Goal: Task Accomplishment & Management: Complete application form

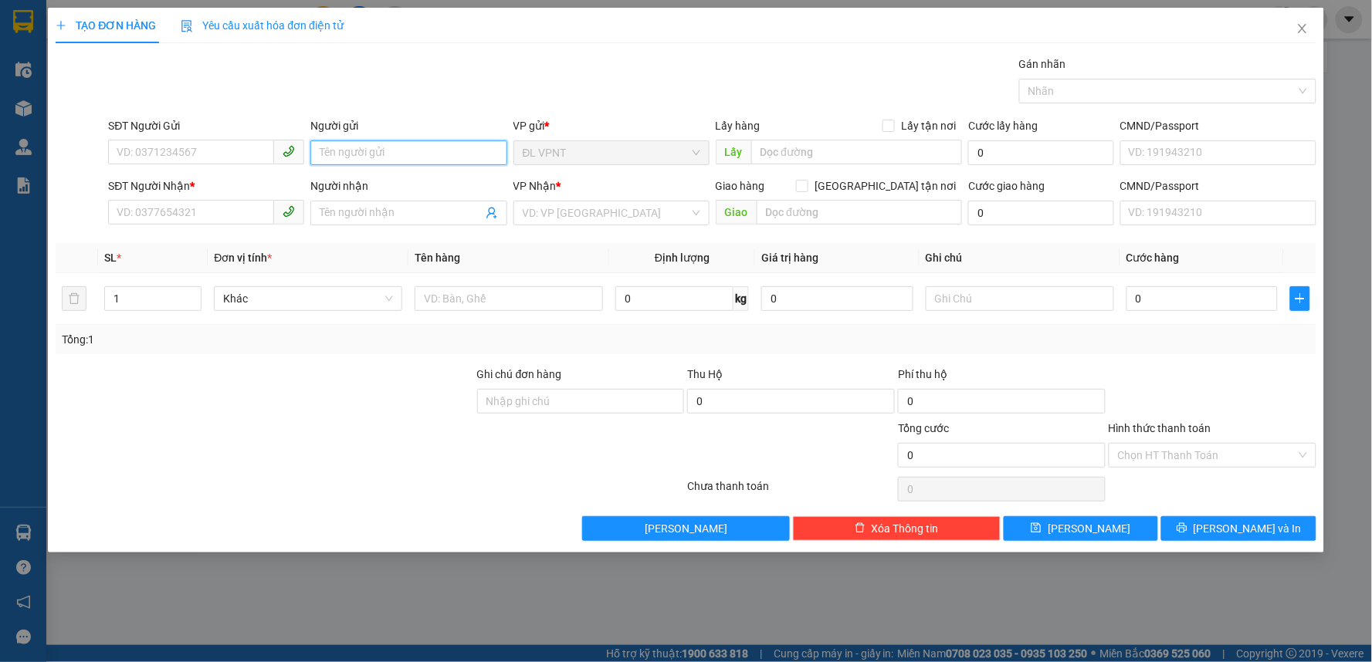
click at [341, 143] on input "Người gửi" at bounding box center [408, 153] width 196 height 25
click at [165, 155] on input "SĐT Người Gửi" at bounding box center [191, 152] width 166 height 25
type input "0937228352"
drag, startPoint x: 328, startPoint y: 157, endPoint x: 306, endPoint y: 151, distance: 23.2
click at [310, 151] on input "Người gửi" at bounding box center [408, 153] width 196 height 25
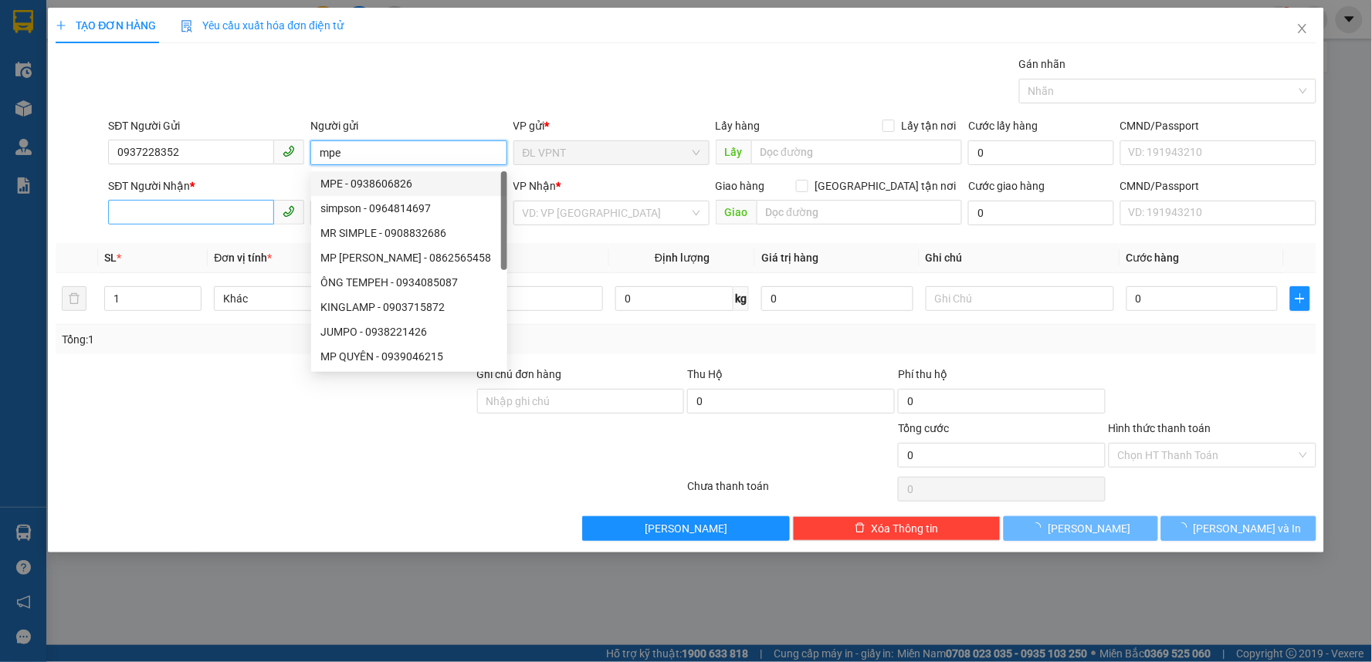
type input "mpe"
click at [189, 208] on input "SĐT Người Nhận *" at bounding box center [191, 212] width 166 height 25
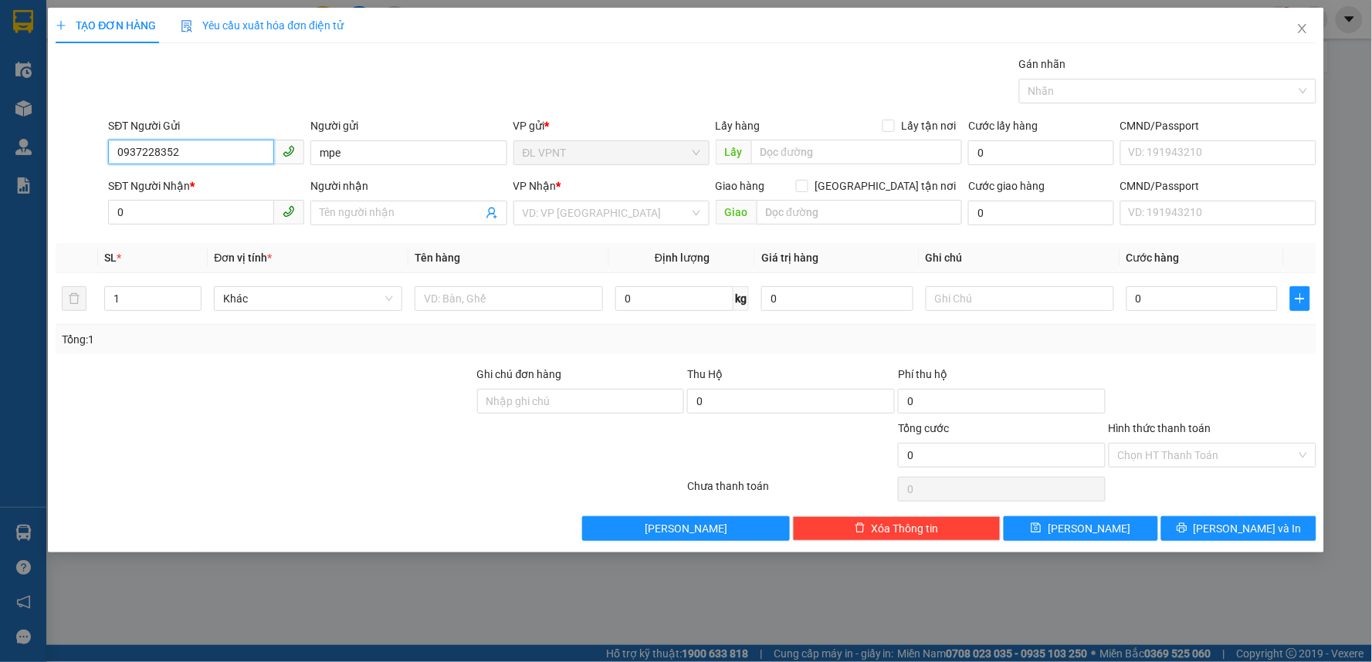
drag, startPoint x: 176, startPoint y: 151, endPoint x: 109, endPoint y: 158, distance: 67.5
click at [109, 158] on input "0937228352" at bounding box center [191, 152] width 166 height 25
drag, startPoint x: 134, startPoint y: 220, endPoint x: 113, endPoint y: 217, distance: 21.8
click at [113, 217] on input "0" at bounding box center [191, 212] width 166 height 25
paste input "ách"
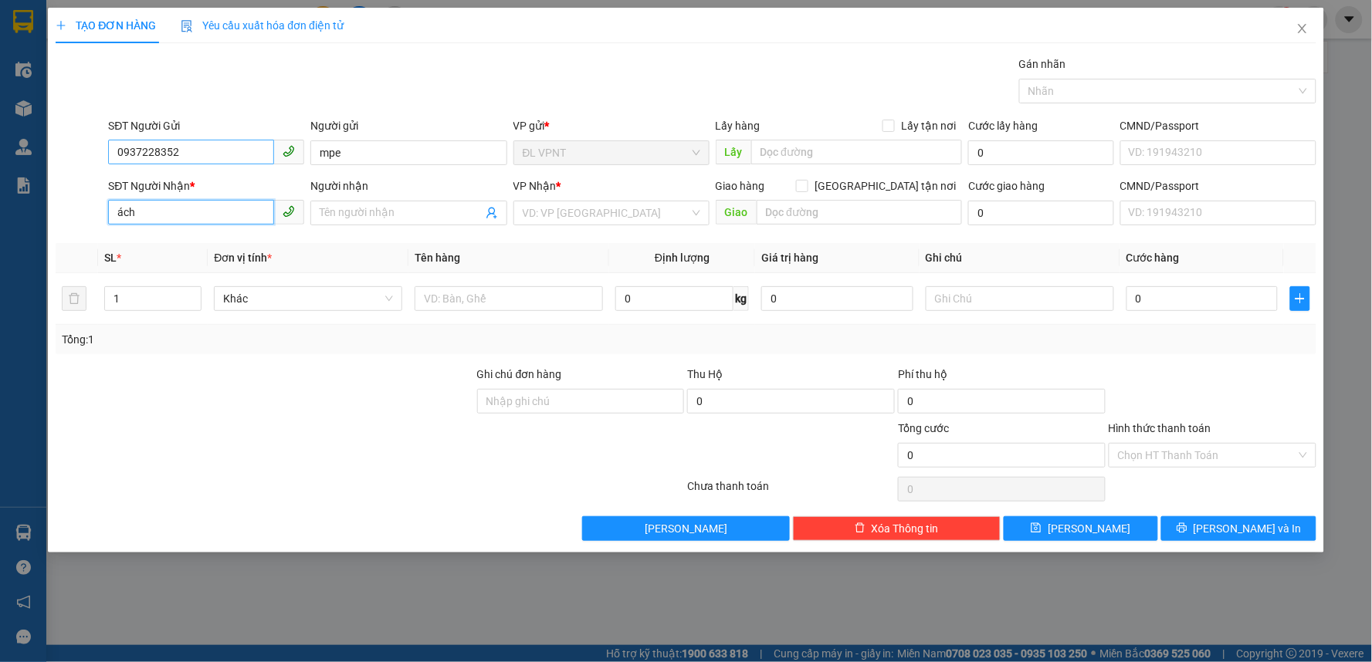
type input "ách"
drag, startPoint x: 166, startPoint y: 148, endPoint x: 114, endPoint y: 154, distance: 52.9
click at [114, 154] on input "0937228352" at bounding box center [191, 152] width 166 height 25
drag, startPoint x: 151, startPoint y: 219, endPoint x: 110, endPoint y: 219, distance: 40.2
click at [110, 219] on input "ách" at bounding box center [191, 212] width 166 height 25
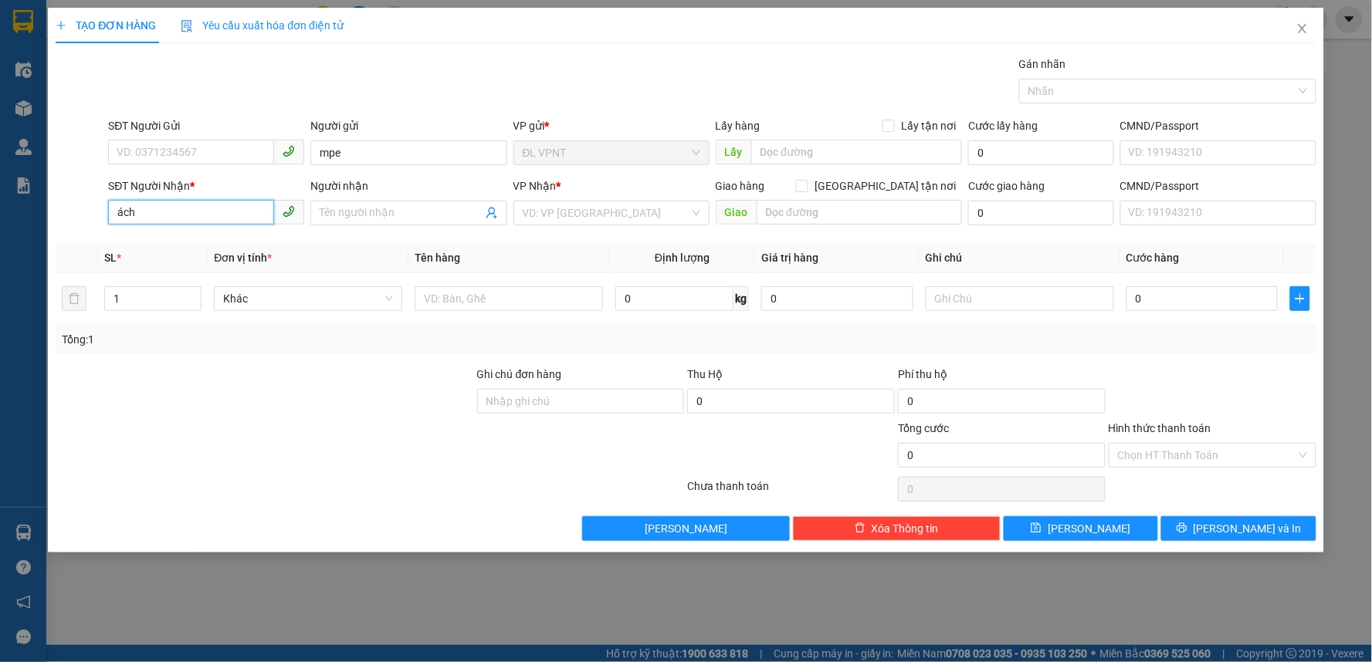
paste input "0937228352"
type input "0937228352"
click at [340, 215] on input "Người nhận" at bounding box center [401, 213] width 162 height 17
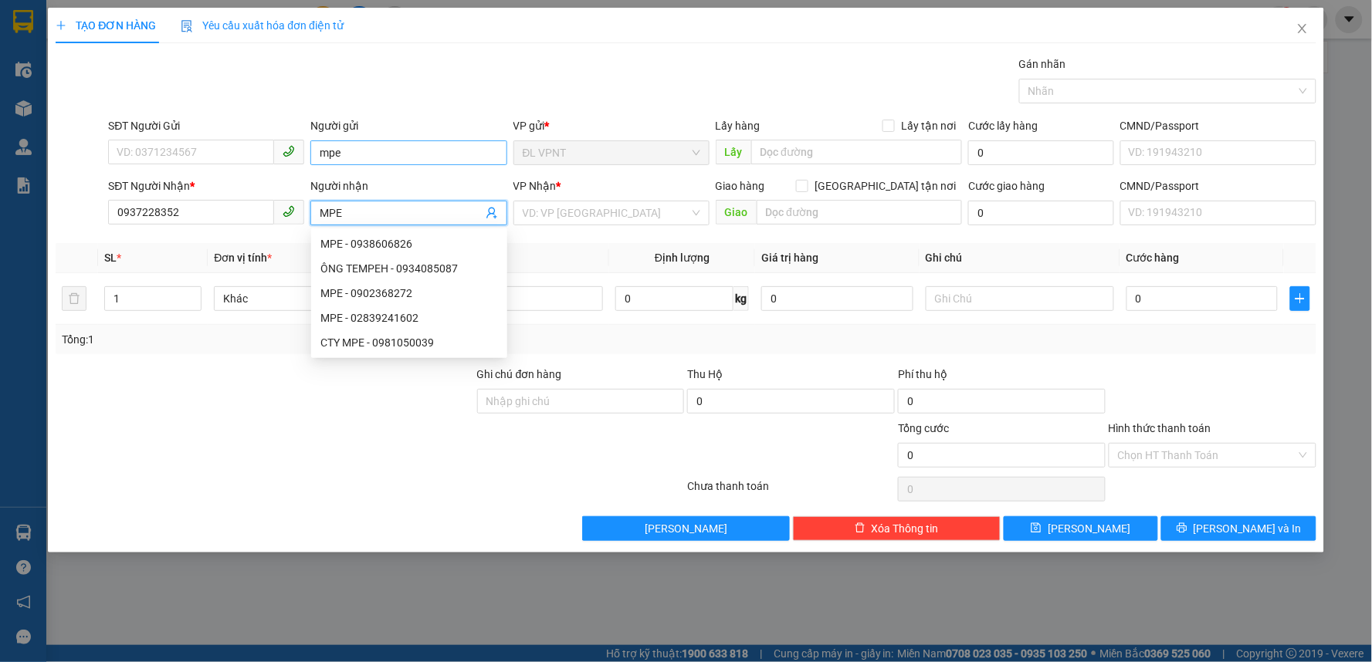
type input "MPE"
drag, startPoint x: 350, startPoint y: 156, endPoint x: 314, endPoint y: 155, distance: 35.5
click at [314, 155] on input "mpe" at bounding box center [408, 153] width 196 height 25
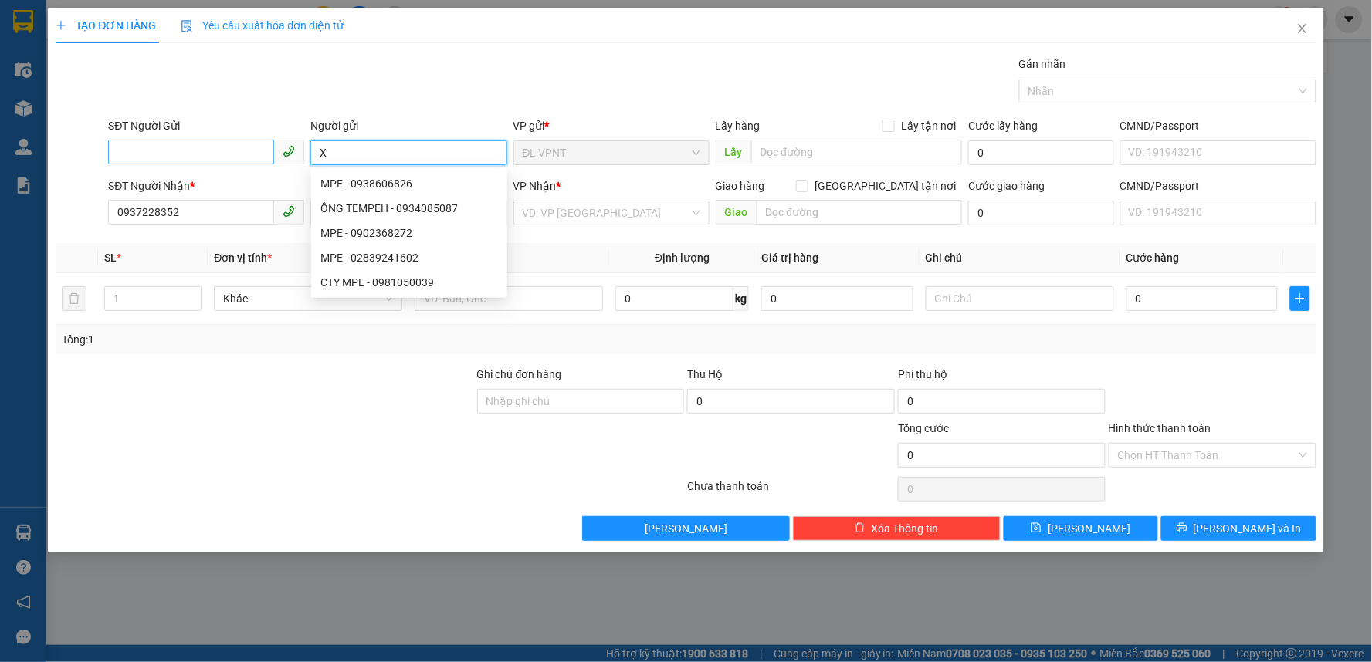
type input "X"
click at [167, 159] on input "SĐT Người Gửi" at bounding box center [191, 152] width 166 height 25
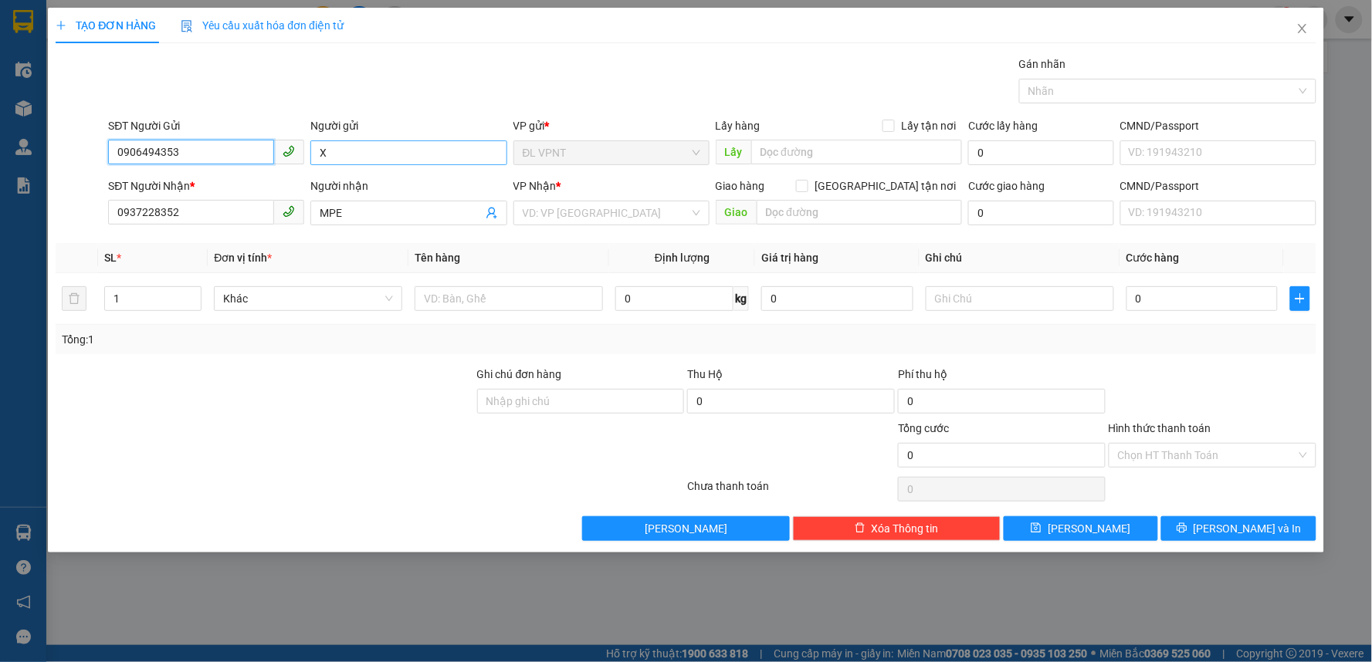
type input "0906494353"
click at [340, 158] on input "X" at bounding box center [408, 153] width 196 height 25
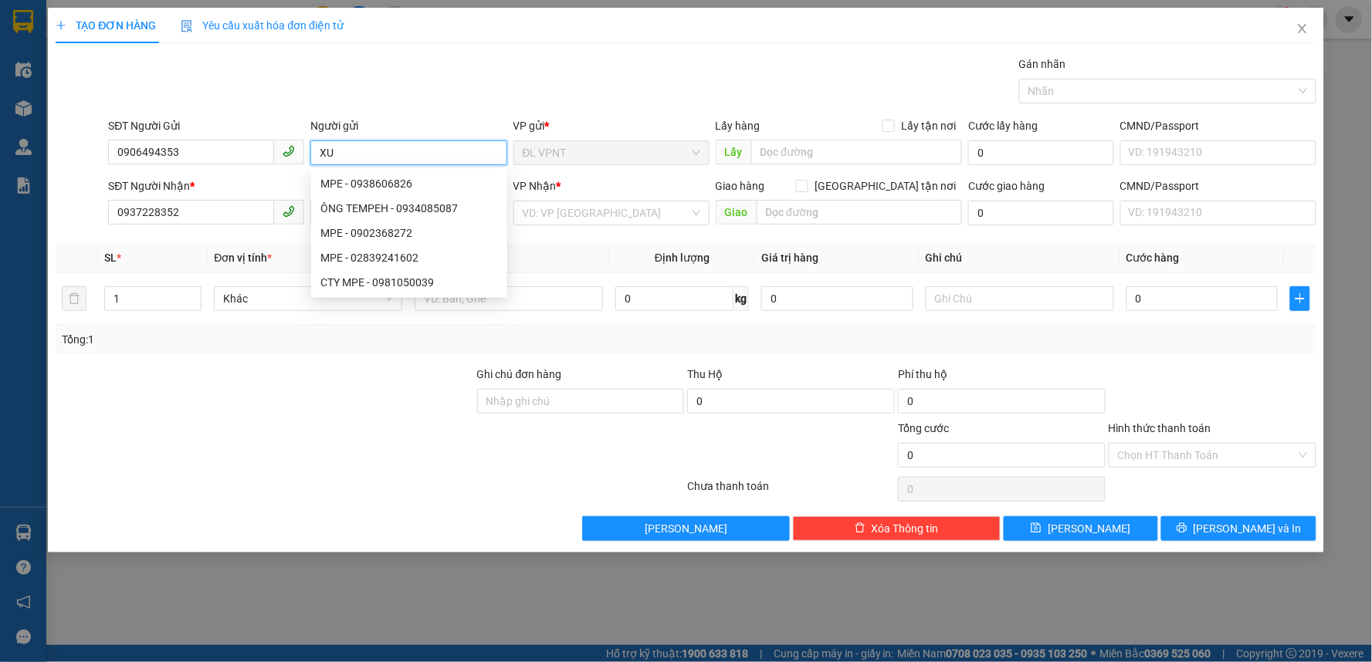
paste input "Â"
paste input "À"
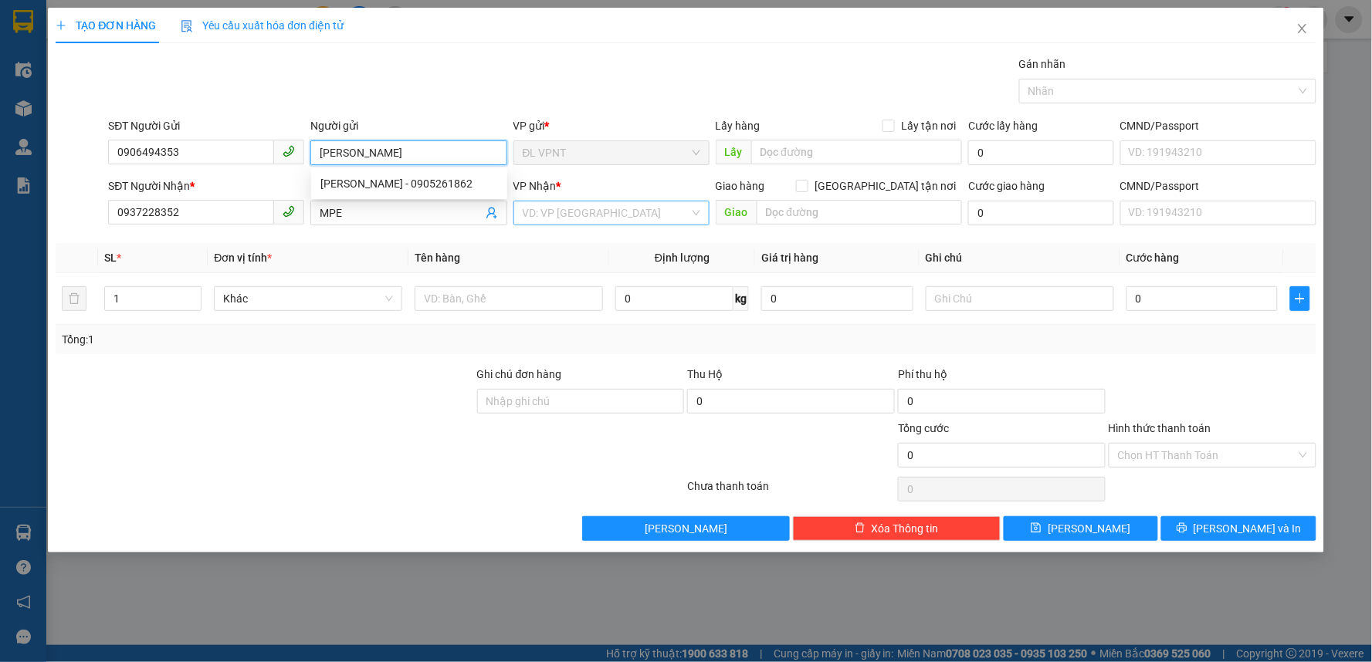
type input "[PERSON_NAME]"
click at [590, 210] on input "search" at bounding box center [606, 213] width 167 height 23
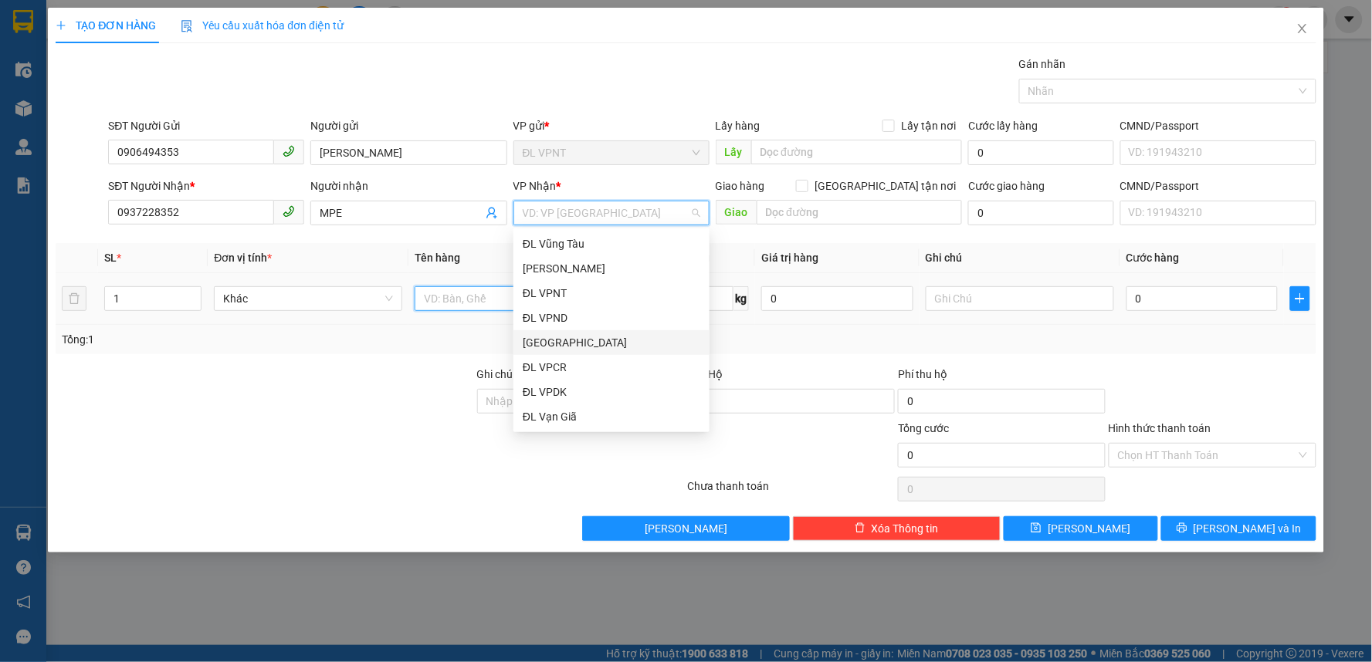
click at [439, 303] on input "text" at bounding box center [509, 298] width 188 height 25
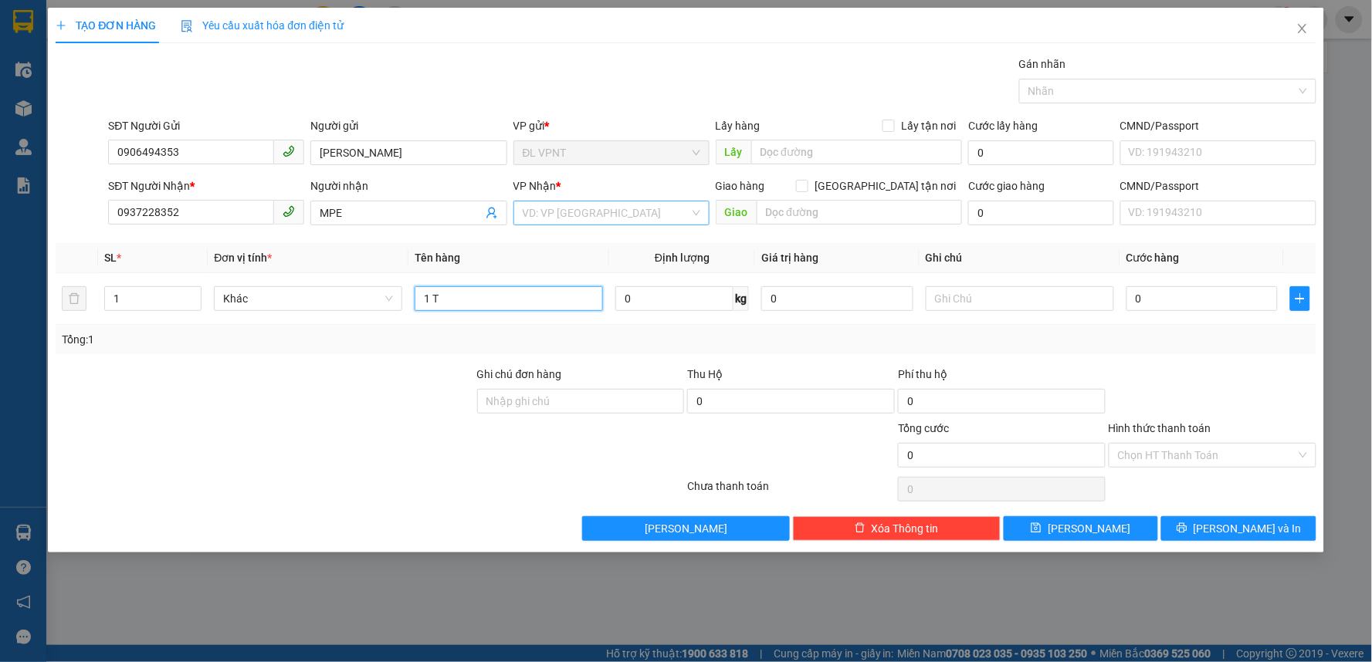
type input "1 T"
click at [619, 212] on input "search" at bounding box center [606, 213] width 167 height 23
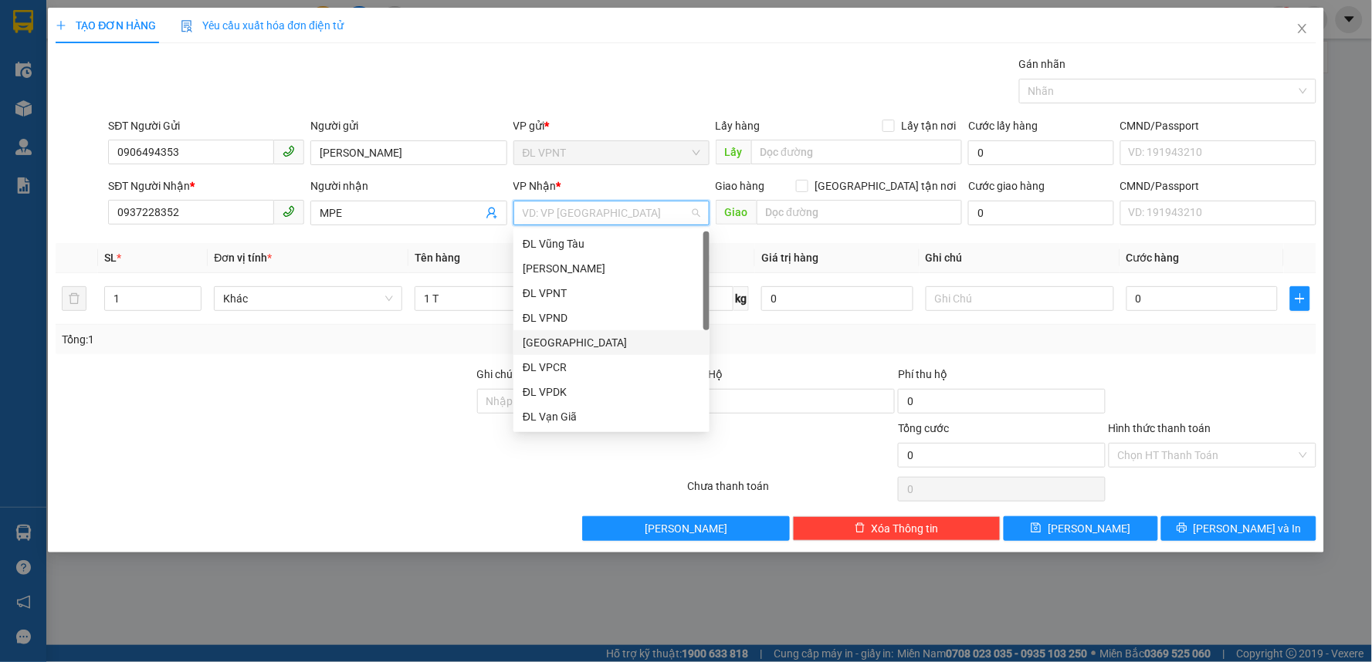
click at [567, 338] on div "[GEOGRAPHIC_DATA]" at bounding box center [612, 342] width 178 height 17
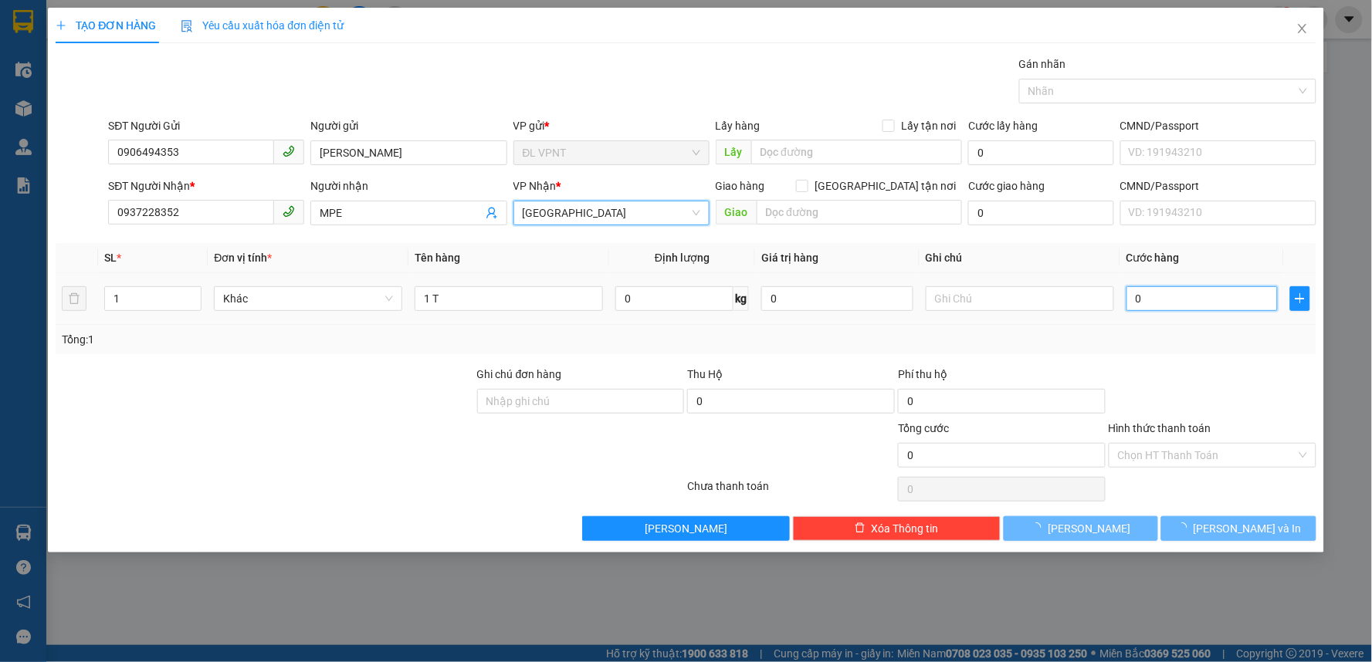
click at [1156, 296] on input "0" at bounding box center [1203, 298] width 152 height 25
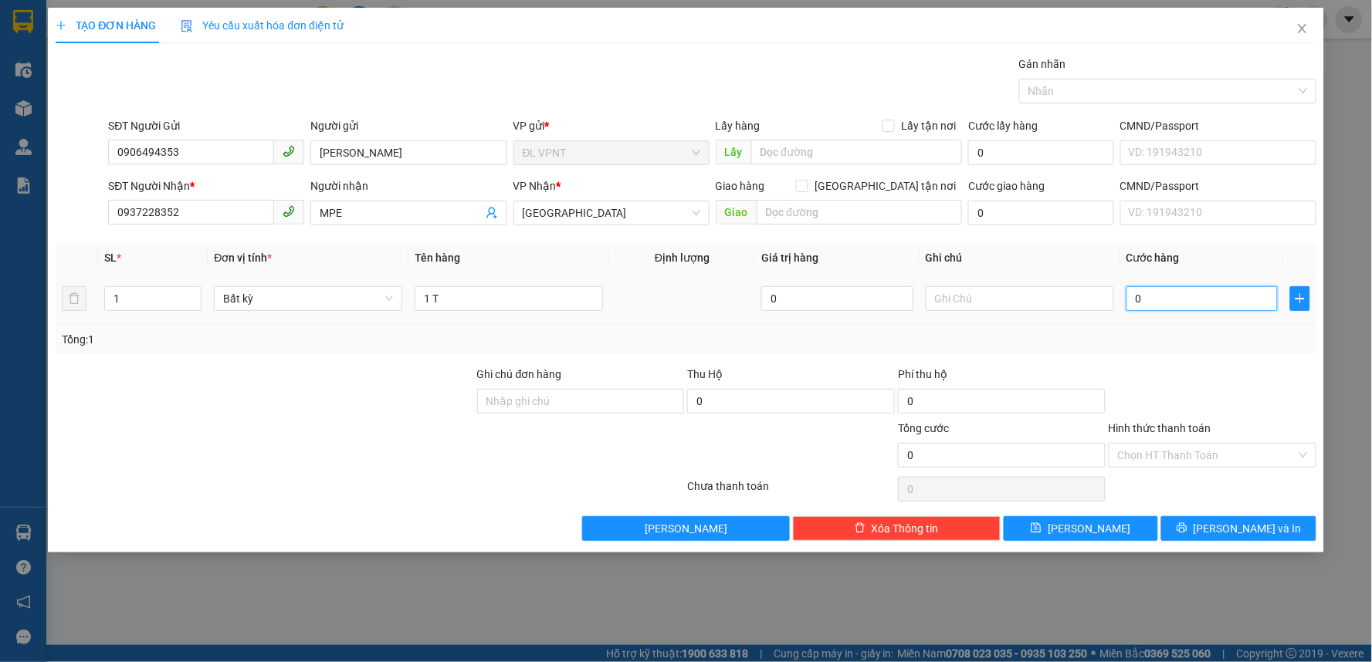
type input "2"
type input "20"
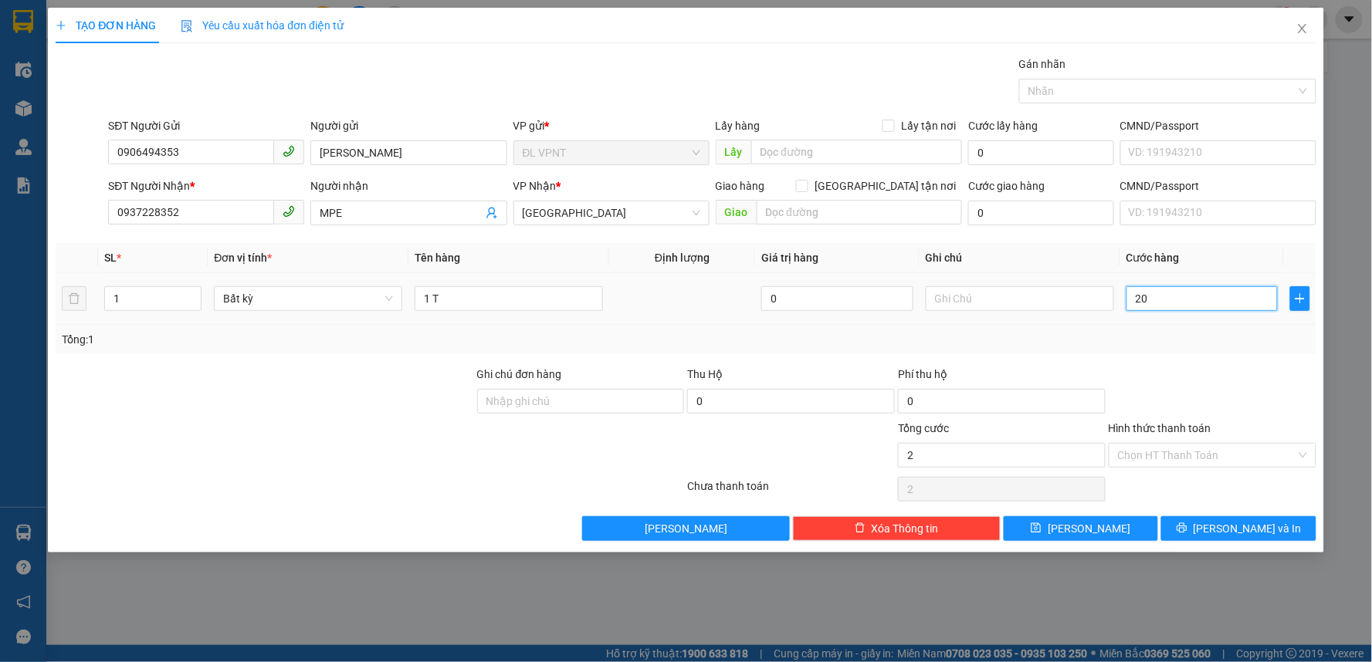
type input "20"
click at [1166, 444] on input "Hình thức thanh toán" at bounding box center [1207, 455] width 178 height 23
type input "20.000"
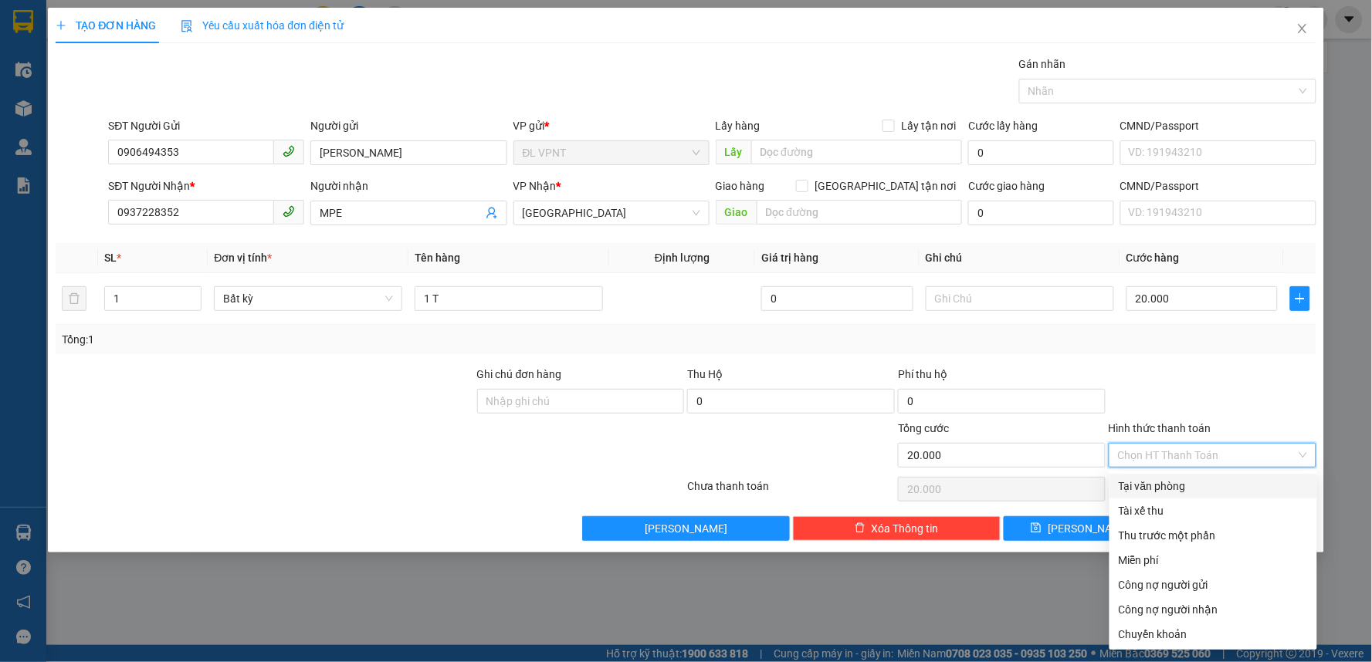
click at [1174, 473] on div "Transit Pickup Surcharge Ids Transit Deliver Surcharge Ids Transit Deliver Surc…" at bounding box center [686, 299] width 1261 height 486
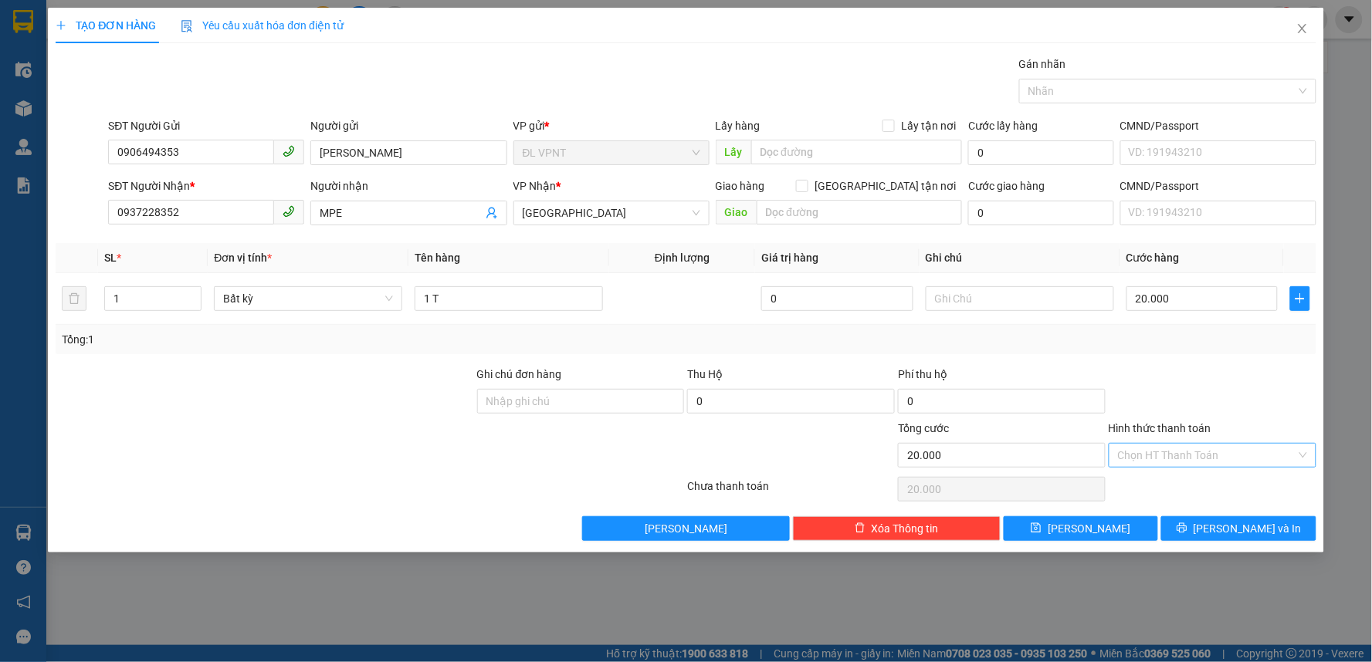
click at [1158, 461] on input "Hình thức thanh toán" at bounding box center [1207, 455] width 178 height 23
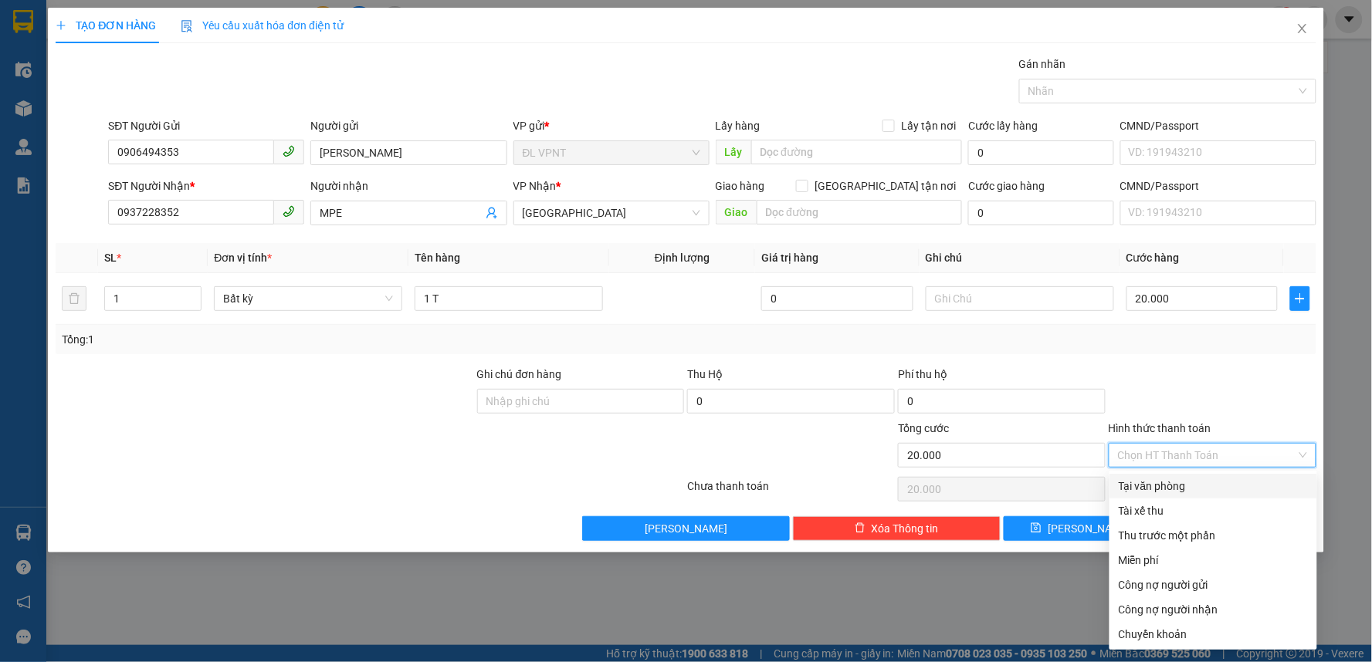
click at [1162, 476] on div "Tại văn phòng" at bounding box center [1214, 486] width 208 height 25
type input "0"
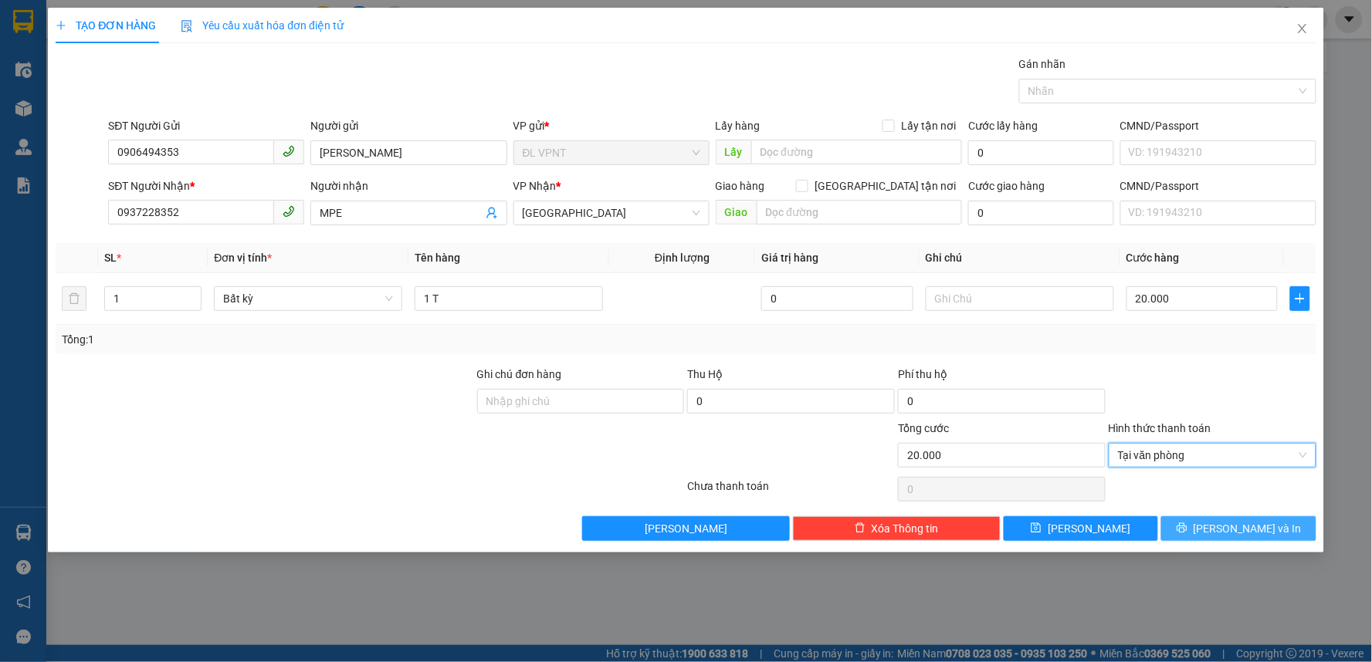
click at [1259, 533] on span "[PERSON_NAME] và In" at bounding box center [1248, 528] width 108 height 17
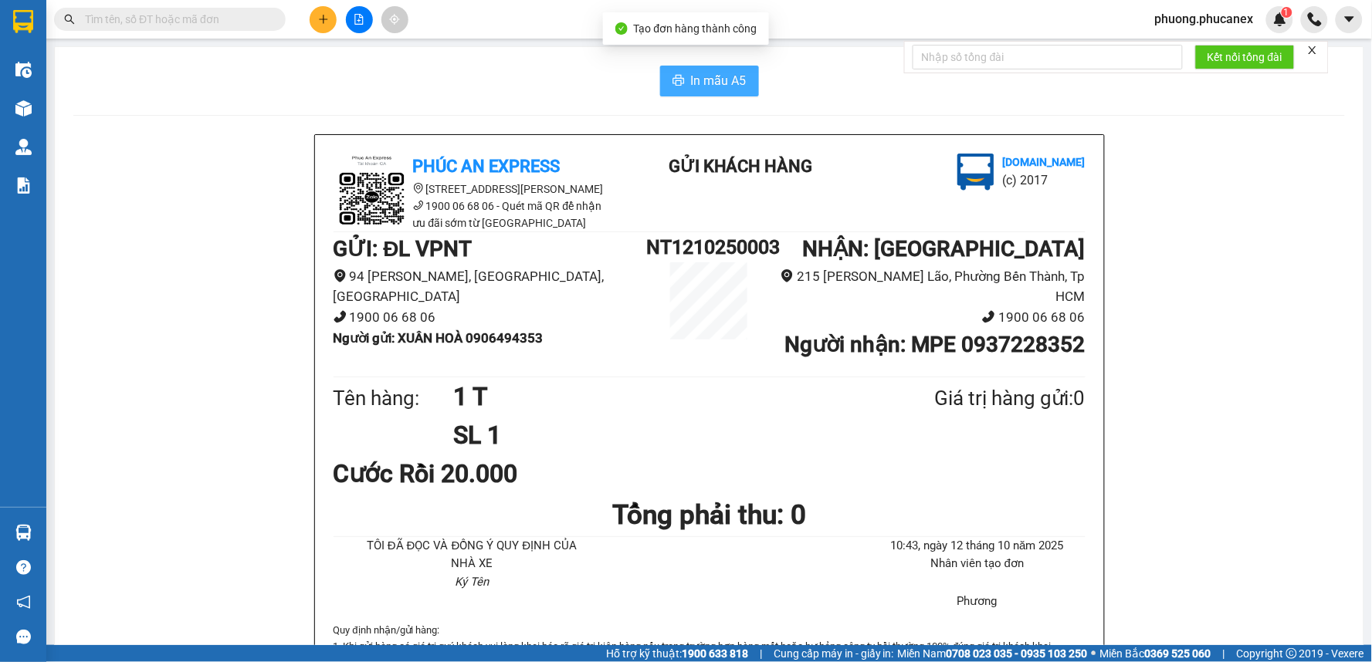
click at [696, 83] on span "In mẫu A5" at bounding box center [719, 80] width 56 height 19
click at [327, 21] on icon "plus" at bounding box center [323, 19] width 11 height 11
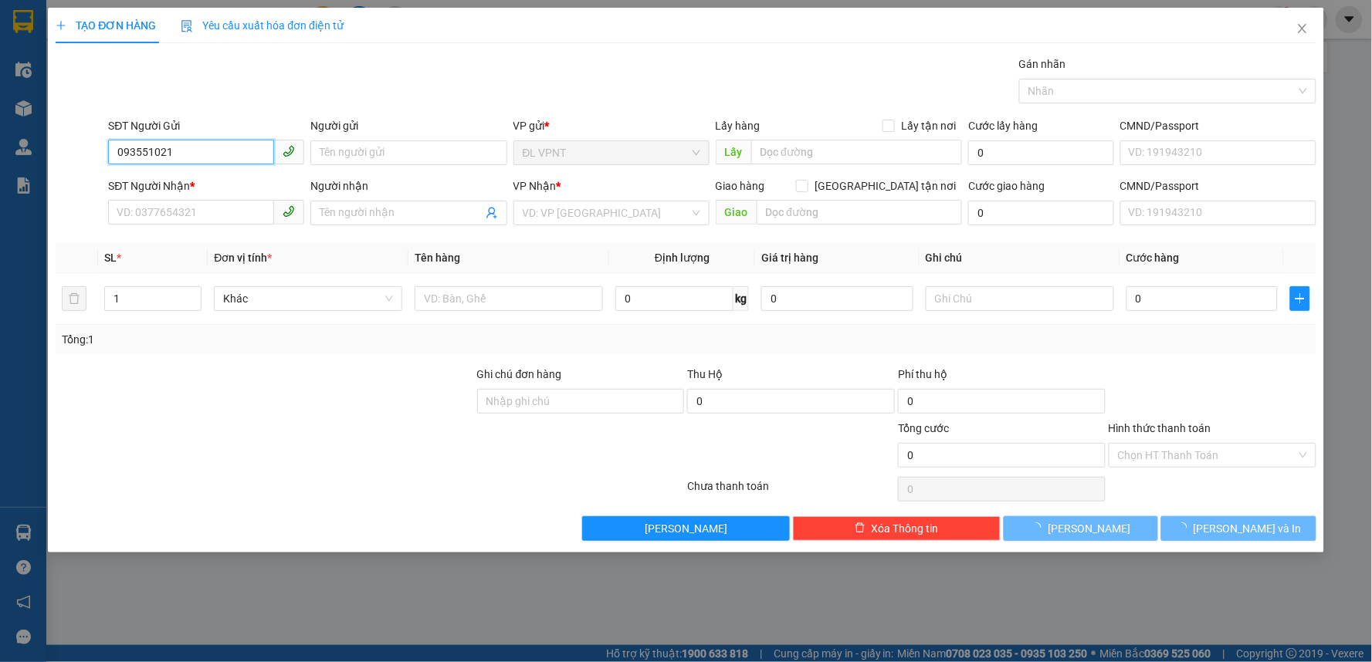
type input "0935510217"
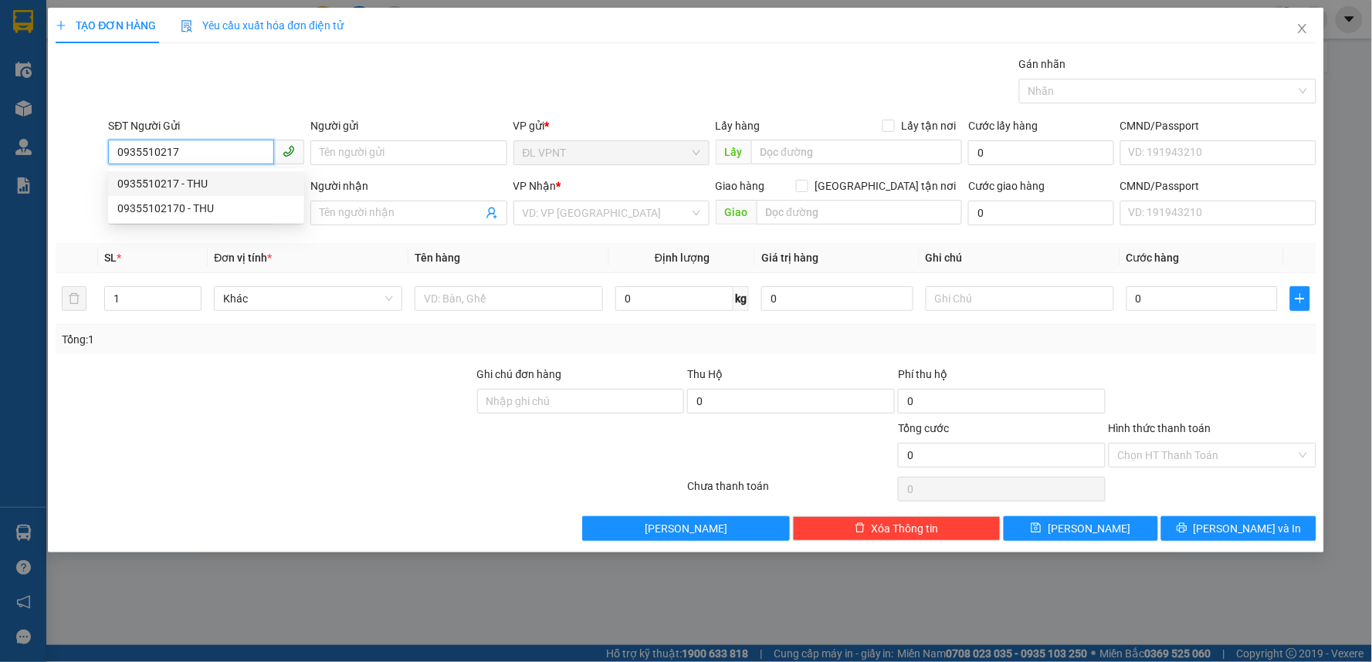
click at [176, 179] on div "0935510217 - THU" at bounding box center [206, 183] width 178 height 17
type input "THU"
type input "0708444333"
type input "CTY THỰC PHẨM THÀNH PHỐ"
type input "0935510217"
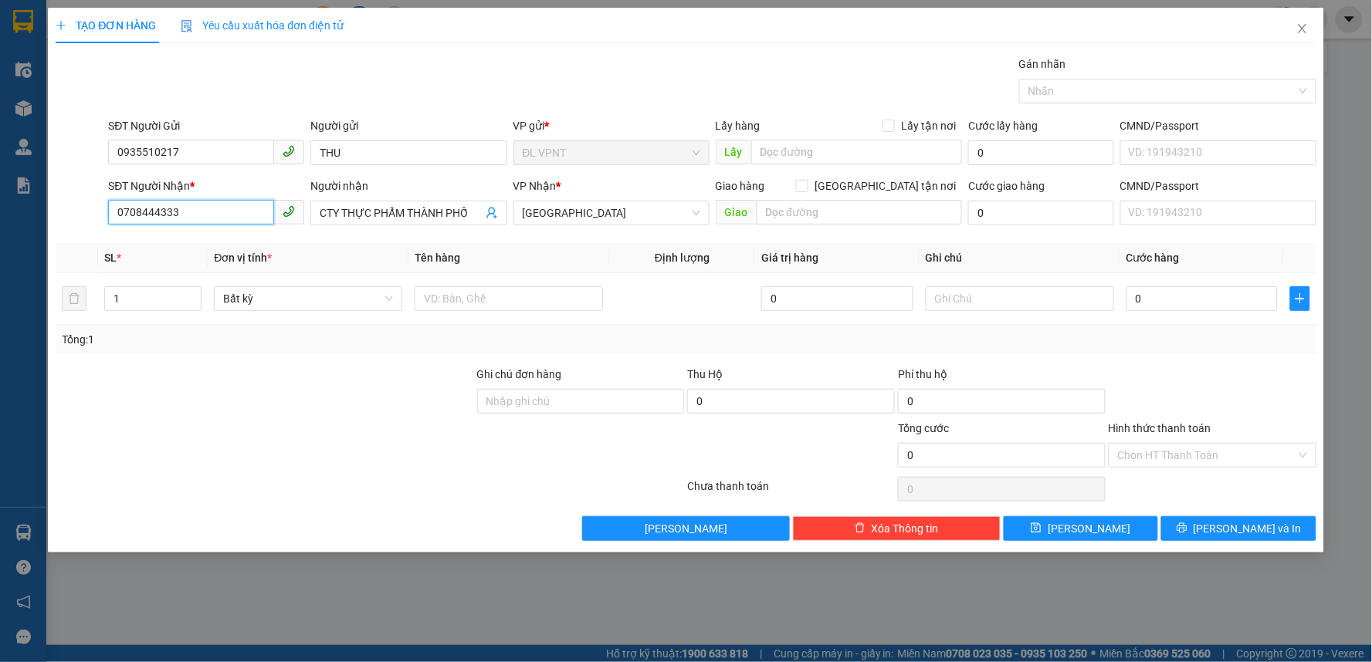
drag, startPoint x: 225, startPoint y: 209, endPoint x: 77, endPoint y: 212, distance: 148.3
click at [77, 212] on div "SĐT Người Nhận * 0708444333 Người nhận CTY THỰC PHẨM THÀNH PHỐ VP Nhận * [GEOGR…" at bounding box center [686, 205] width 1264 height 54
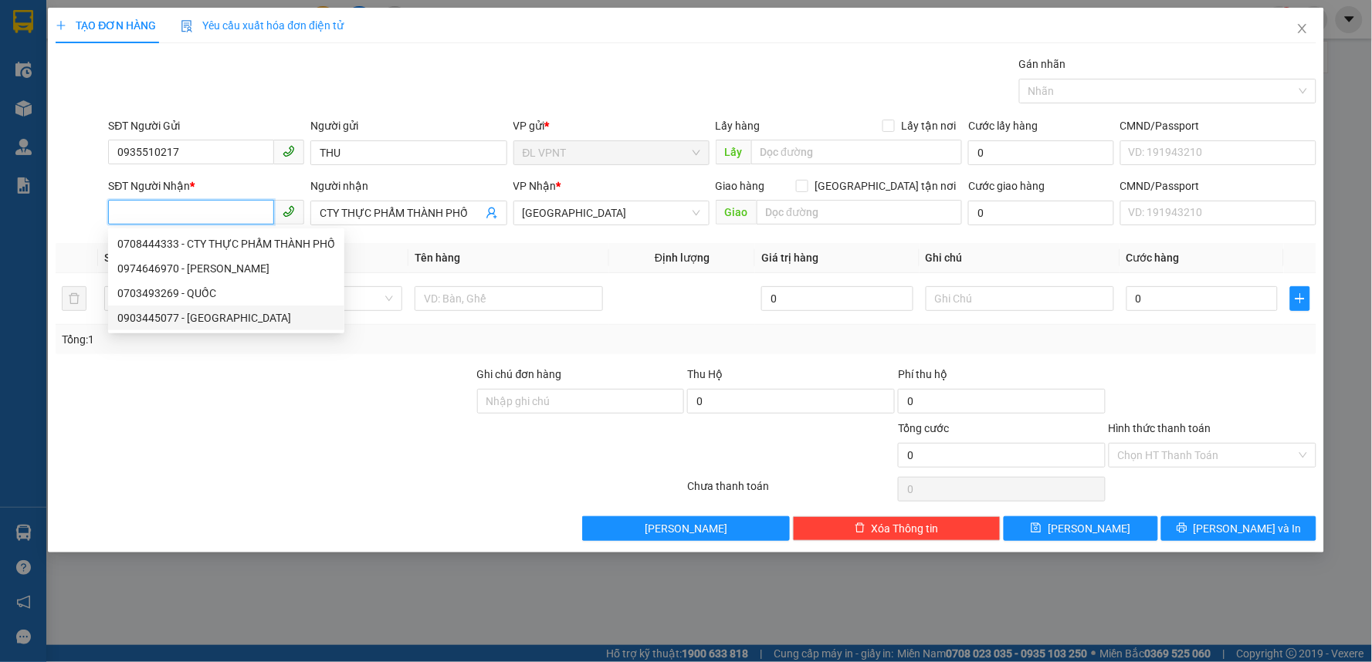
click at [196, 313] on div "0903445077 - [GEOGRAPHIC_DATA]" at bounding box center [226, 318] width 218 height 17
type input "0903445077"
type input "[PERSON_NAME]"
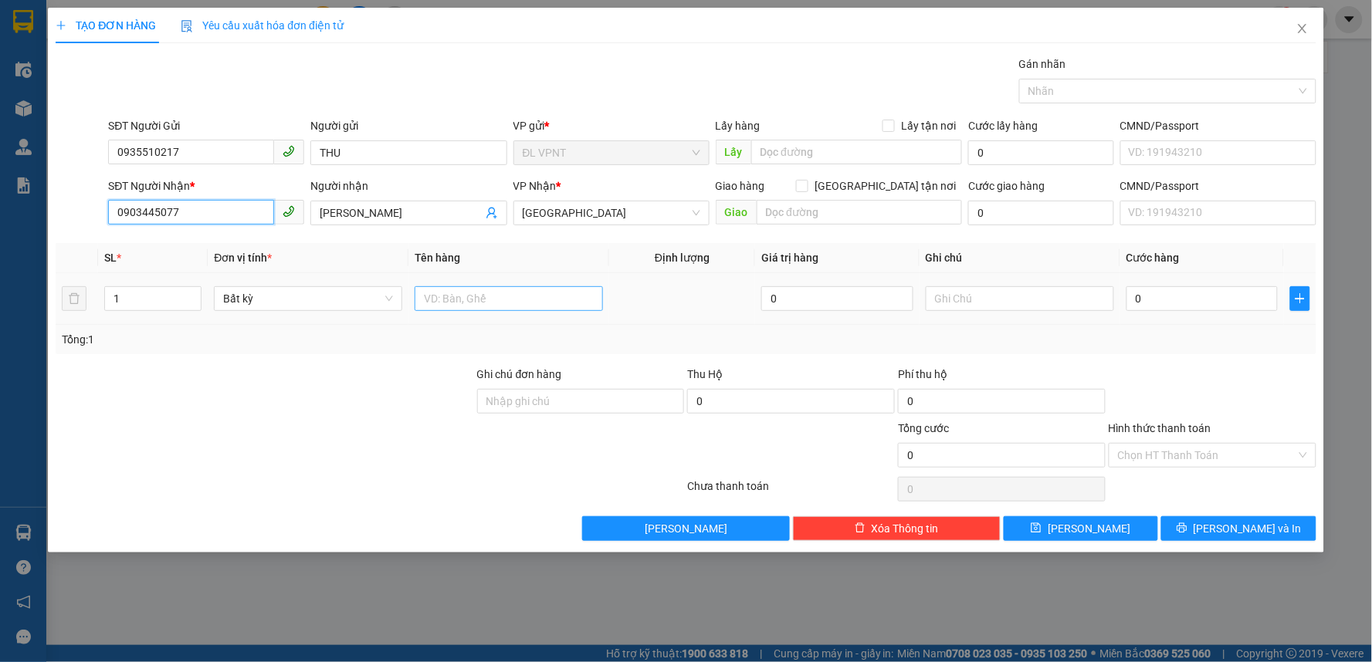
type input "0903445077"
click at [475, 303] on input "text" at bounding box center [509, 298] width 188 height 25
type input "1 TX"
click at [1148, 302] on input "0" at bounding box center [1203, 298] width 152 height 25
type input "5"
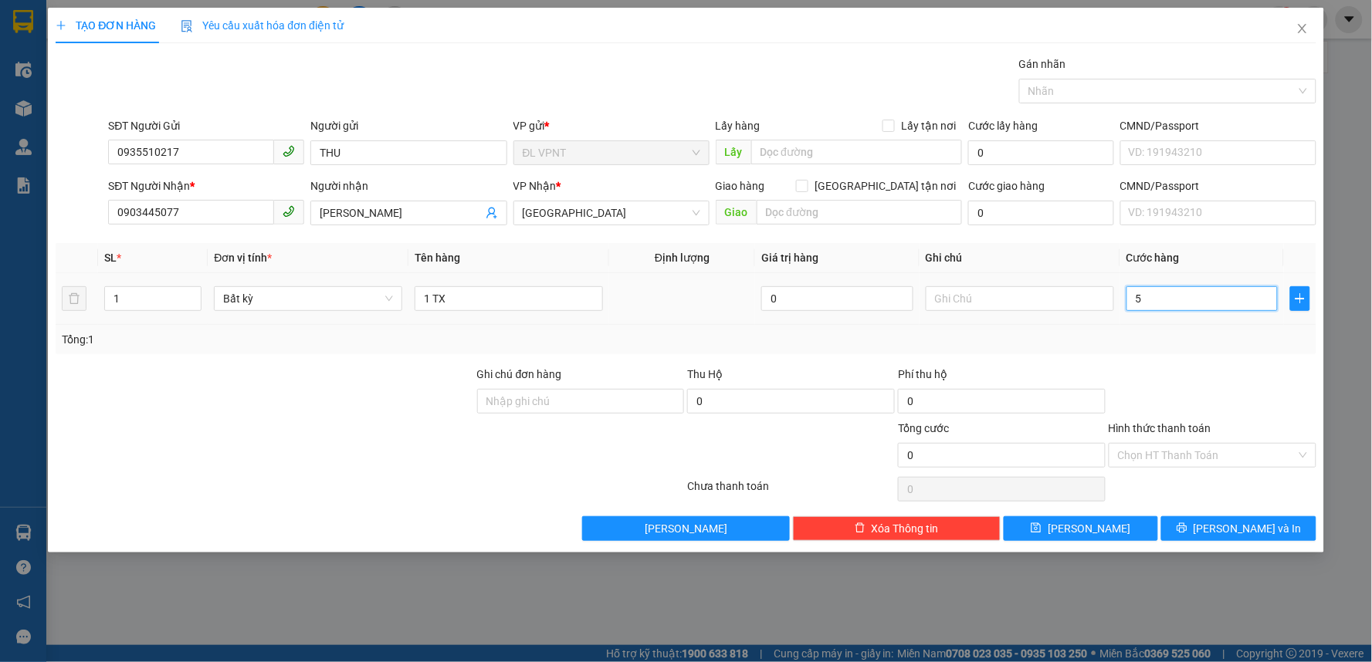
type input "5"
type input "50"
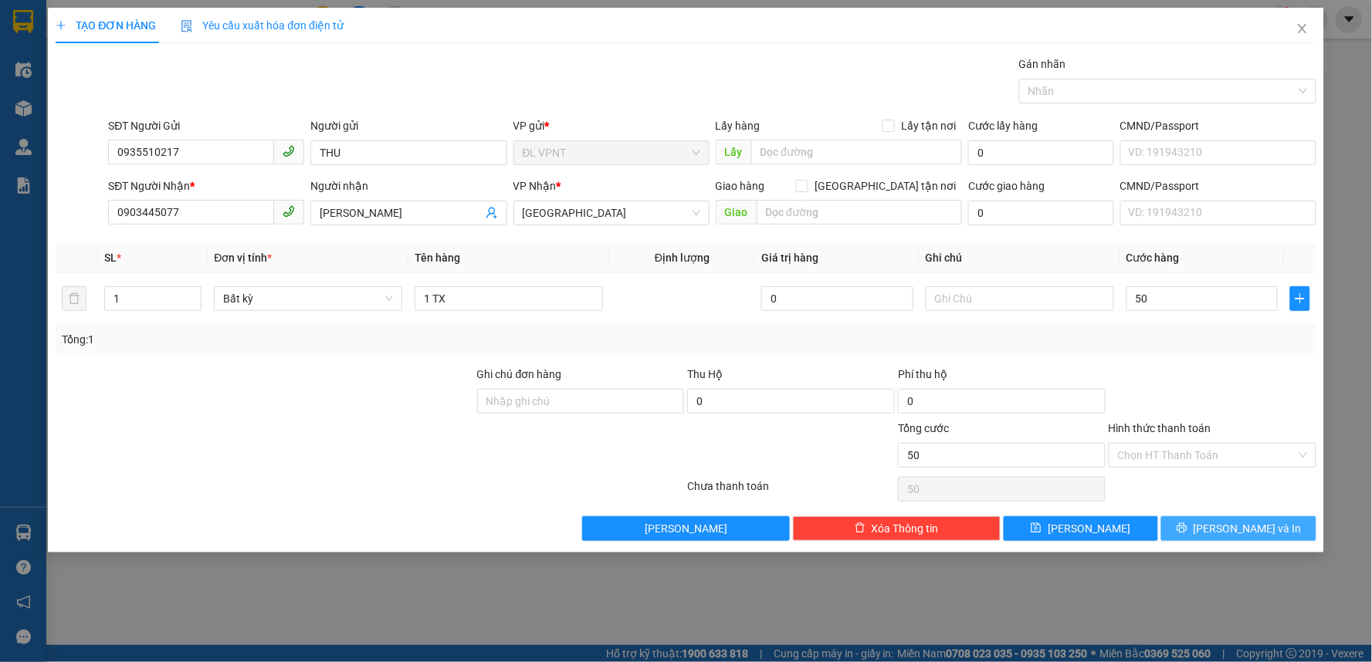
click at [1210, 520] on button "[PERSON_NAME] và In" at bounding box center [1238, 529] width 155 height 25
type input "50.000"
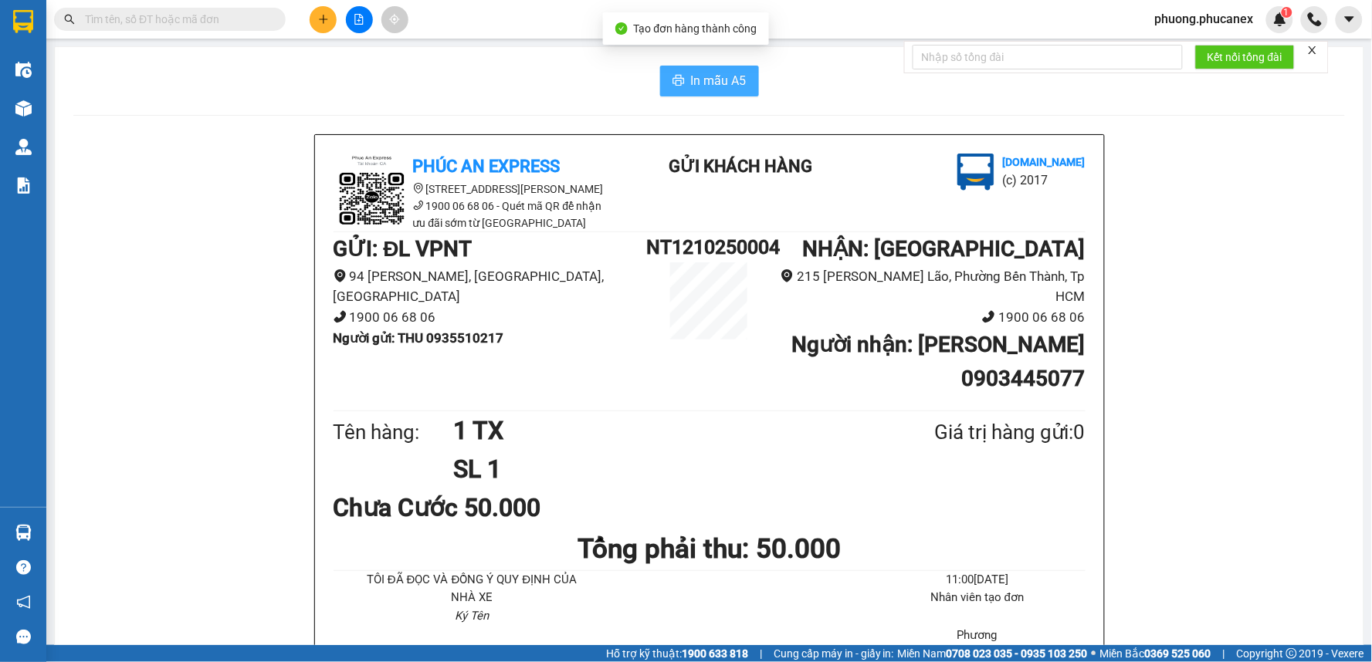
click at [699, 83] on span "In mẫu A5" at bounding box center [719, 80] width 56 height 19
drag, startPoint x: 840, startPoint y: 255, endPoint x: 430, endPoint y: 344, distance: 419.7
click at [430, 344] on li "Người gửi : THU 0935510217" at bounding box center [490, 338] width 313 height 21
copy b "0935510217"
click at [318, 6] on div at bounding box center [359, 19] width 116 height 27
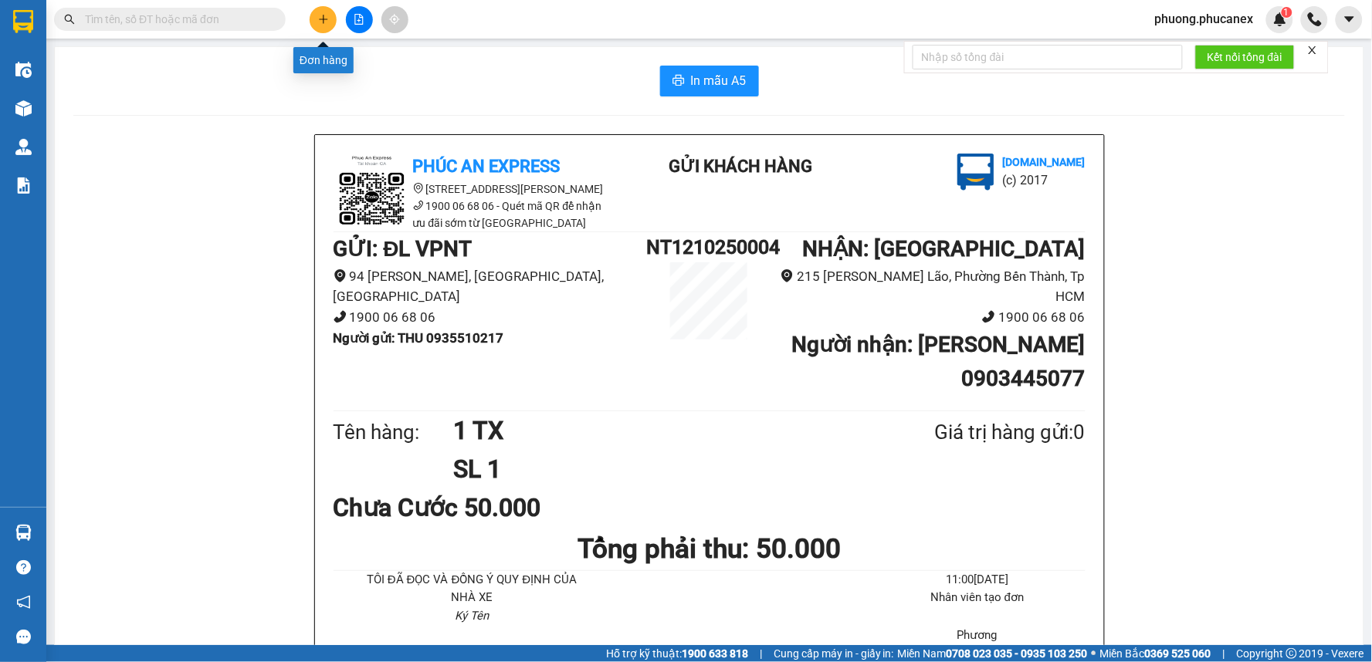
click at [318, 11] on button at bounding box center [323, 19] width 27 height 27
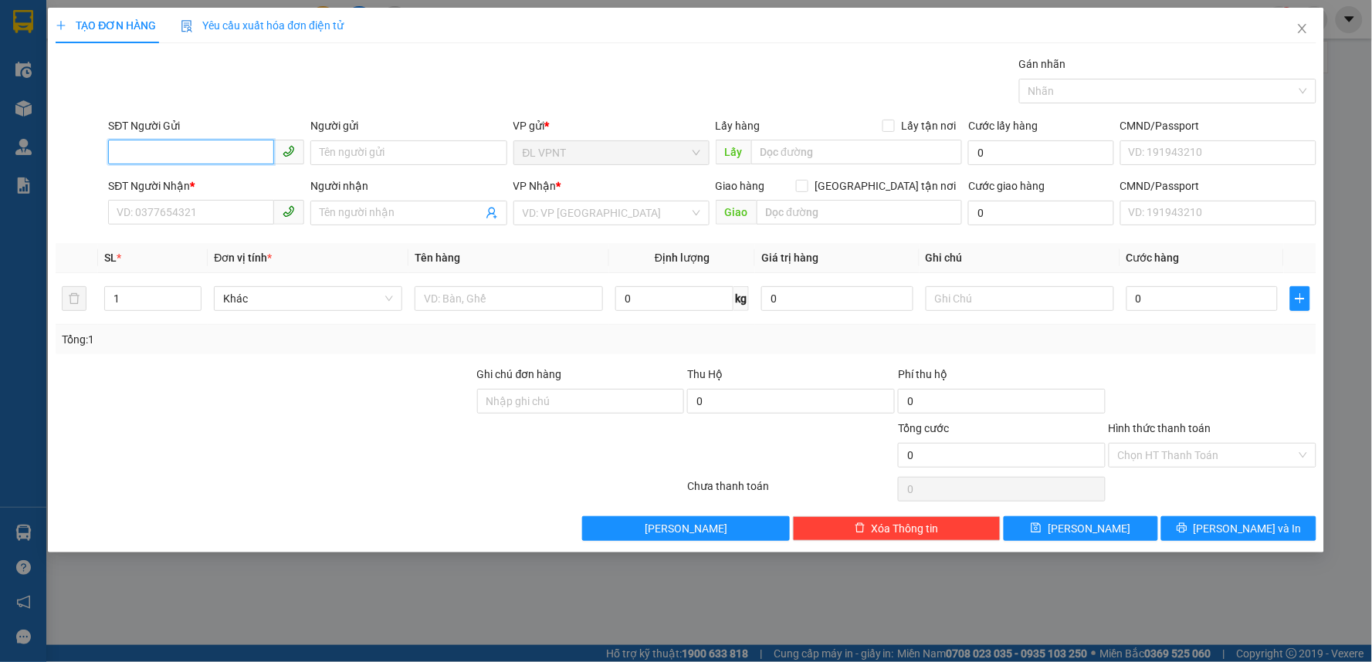
click at [157, 140] on input "SĐT Người Gửi" at bounding box center [191, 152] width 166 height 25
click at [151, 149] on input "SĐT Người Gửi" at bounding box center [191, 152] width 166 height 25
paste input "0935510217"
type input "0935510217"
click at [191, 187] on div "0935510217 - THU" at bounding box center [206, 183] width 178 height 17
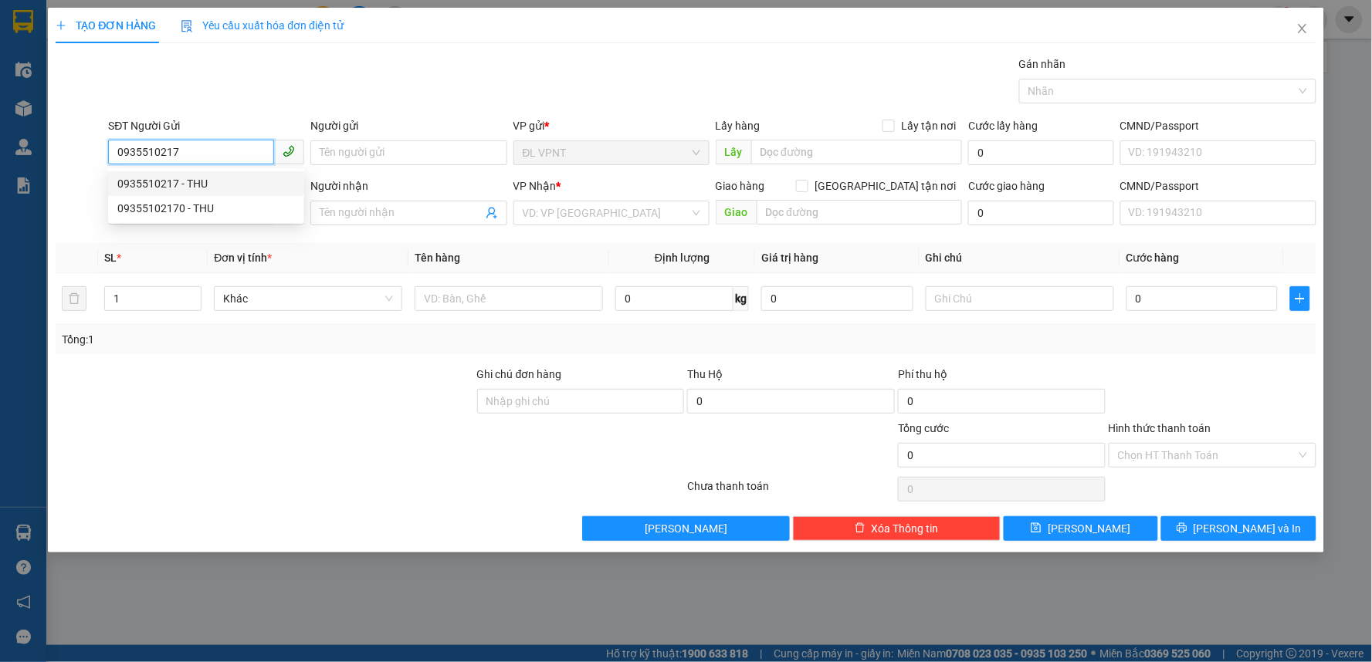
type input "THU"
type input "0903445077"
type input "[PERSON_NAME]"
type input "0935510217"
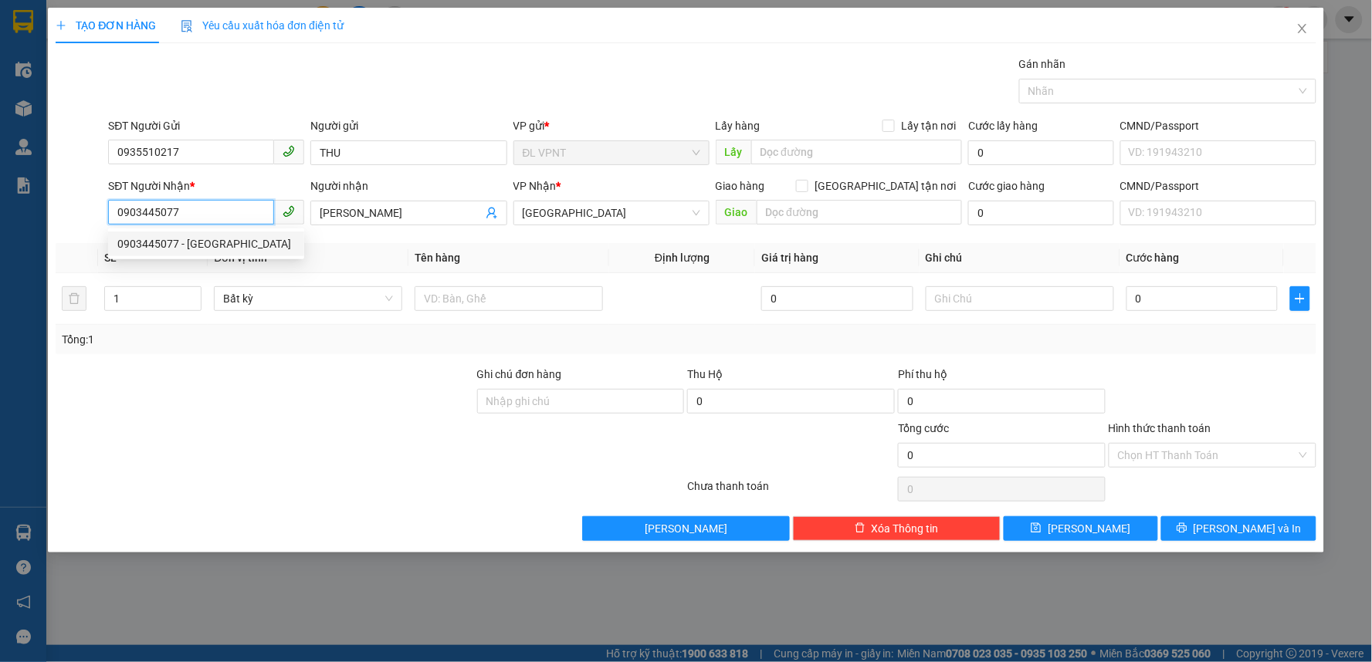
drag, startPoint x: 191, startPoint y: 215, endPoint x: 113, endPoint y: 214, distance: 78.8
click at [113, 214] on input "0903445077" at bounding box center [191, 212] width 166 height 25
click at [187, 236] on div "0523906092 - đại nam" at bounding box center [206, 244] width 178 height 17
type input "0523906092"
type input "đại nam"
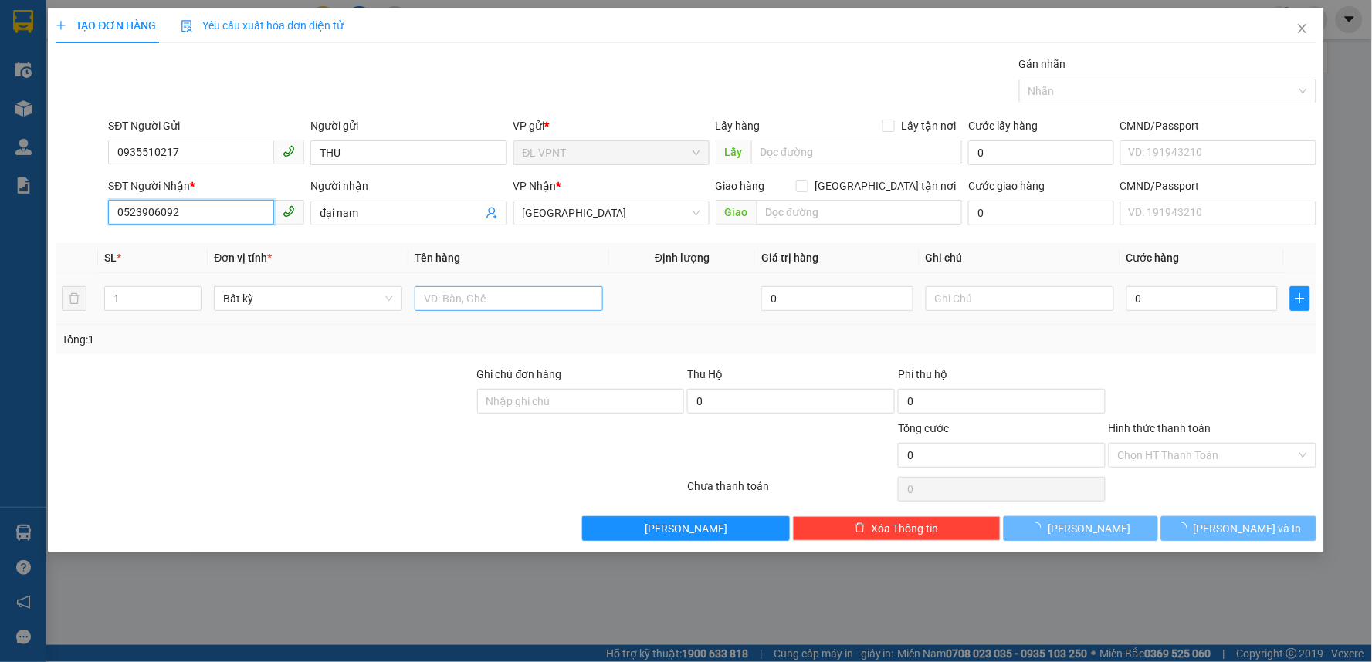
type input "0523906092"
click at [469, 294] on input "text" at bounding box center [509, 298] width 188 height 25
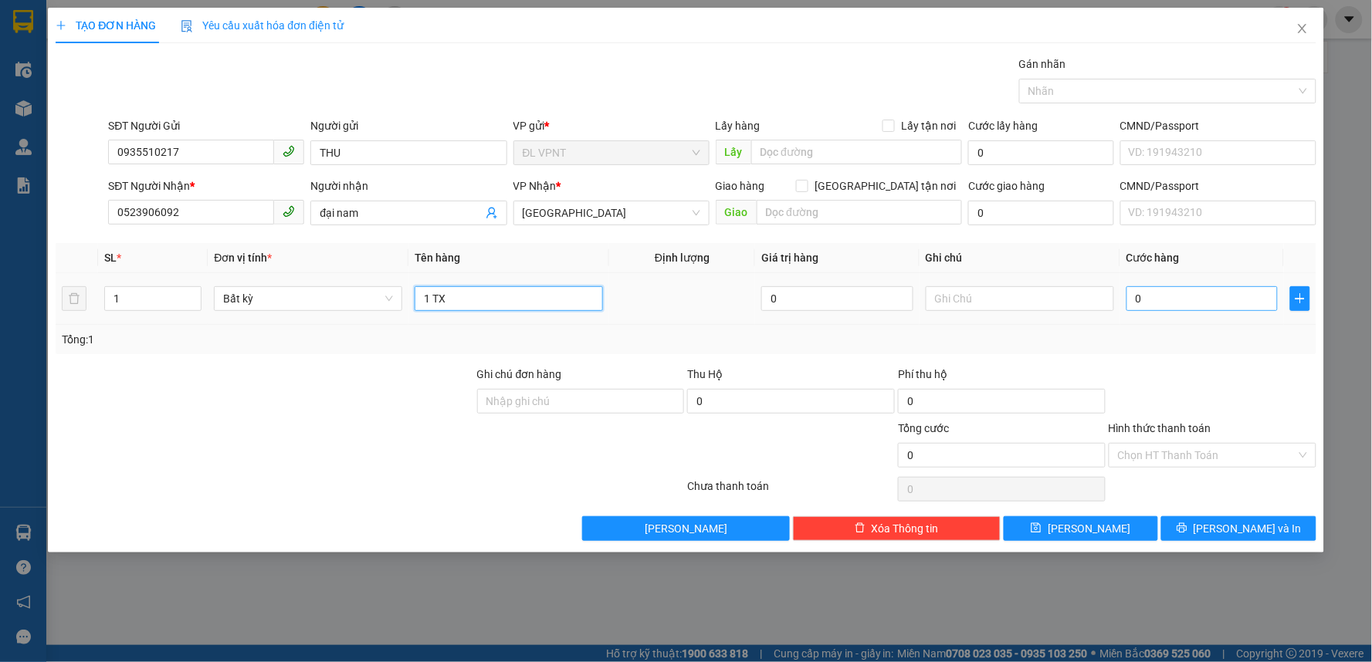
type input "1 TX"
click at [1141, 296] on input "0" at bounding box center [1203, 298] width 152 height 25
type input "3"
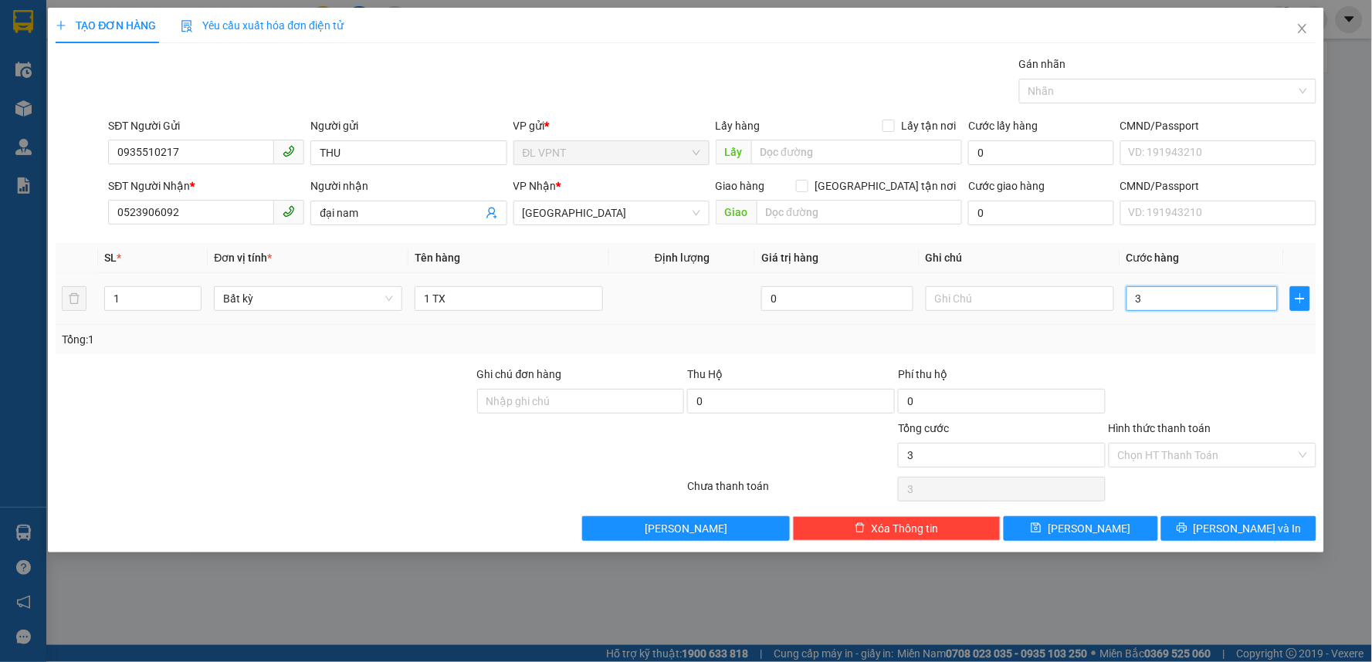
type input "30"
click at [1274, 525] on button "[PERSON_NAME] và In" at bounding box center [1238, 529] width 155 height 25
type input "30.000"
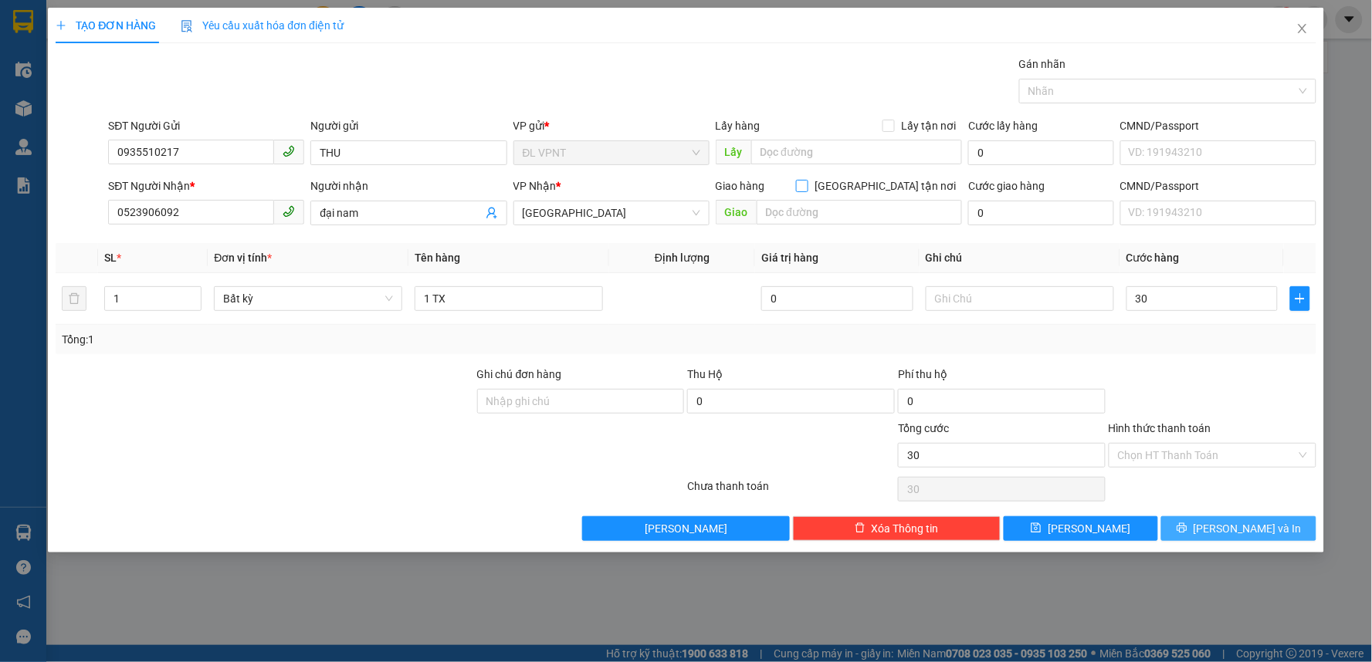
type input "30.000"
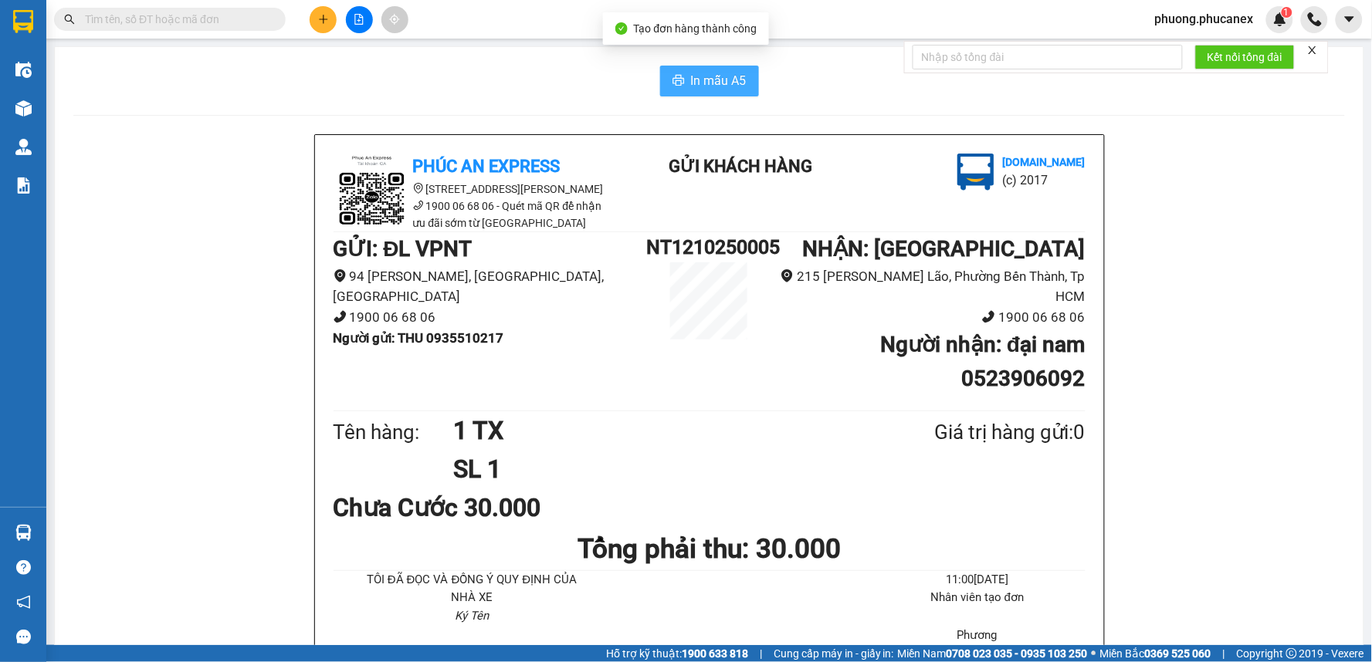
click at [683, 75] on button "In mẫu A5" at bounding box center [709, 81] width 99 height 31
click at [181, 24] on input "text" at bounding box center [176, 19] width 182 height 17
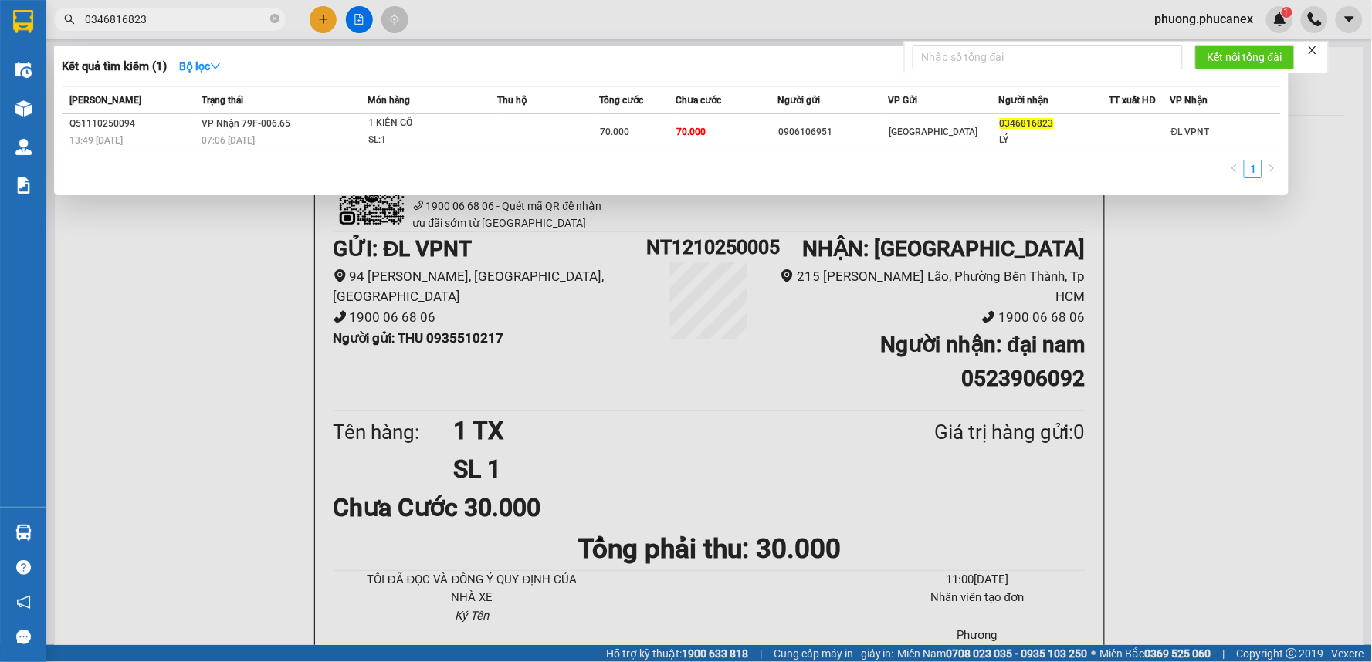
drag, startPoint x: 171, startPoint y: 22, endPoint x: 73, endPoint y: 22, distance: 97.3
click at [73, 22] on div "0346816823" at bounding box center [150, 19] width 301 height 23
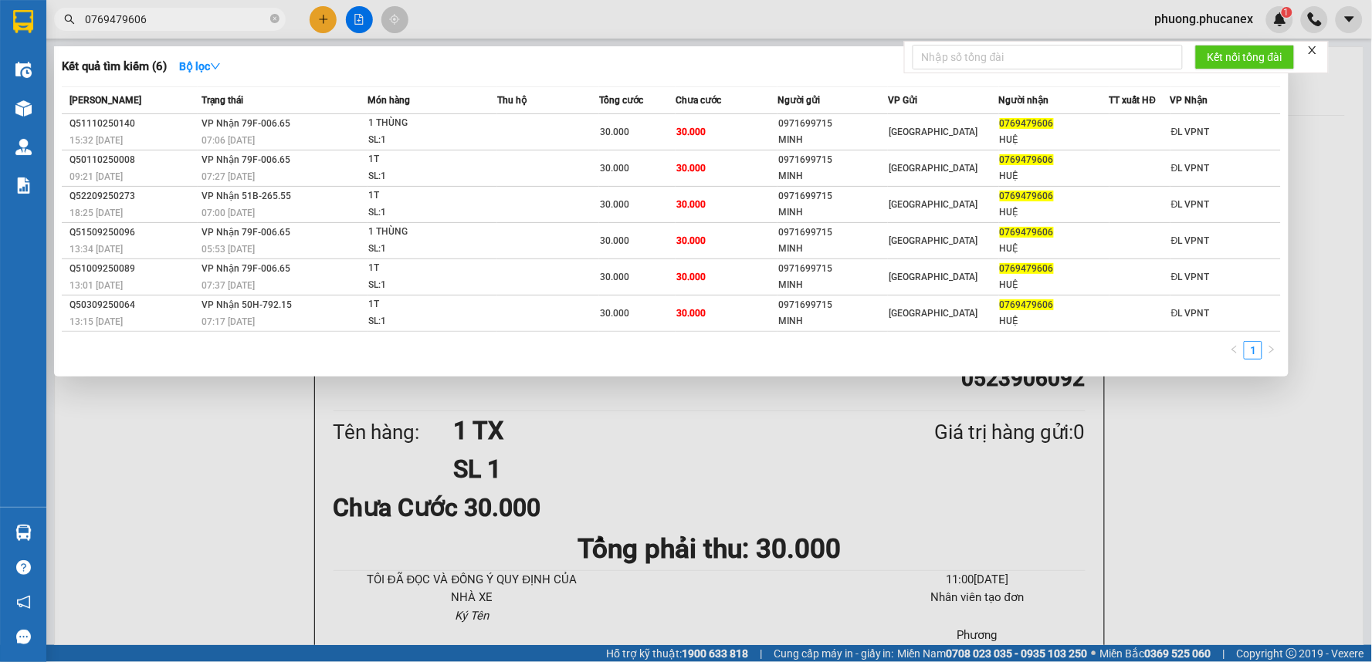
drag, startPoint x: 170, startPoint y: 22, endPoint x: 66, endPoint y: 23, distance: 104.2
click at [66, 23] on div "0769479606" at bounding box center [150, 19] width 301 height 23
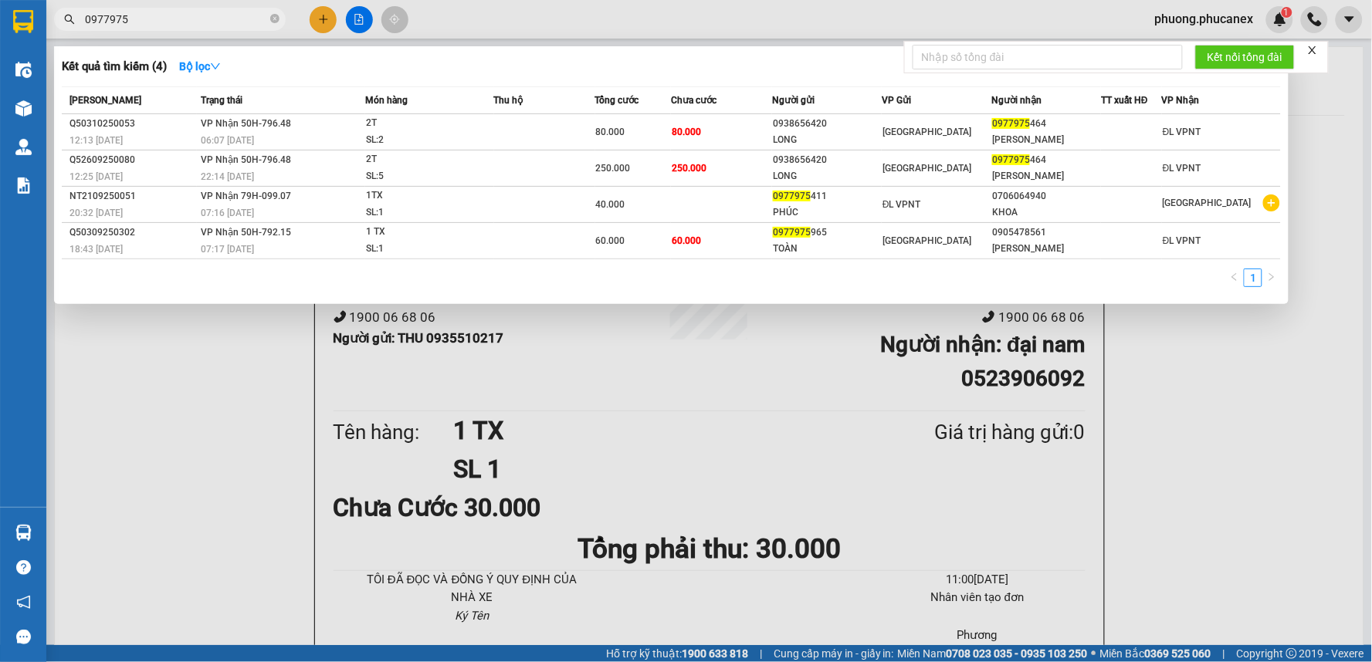
type input "0977975"
drag, startPoint x: 137, startPoint y: 25, endPoint x: 59, endPoint y: 23, distance: 77.2
click at [59, 23] on span "0977975" at bounding box center [170, 19] width 232 height 23
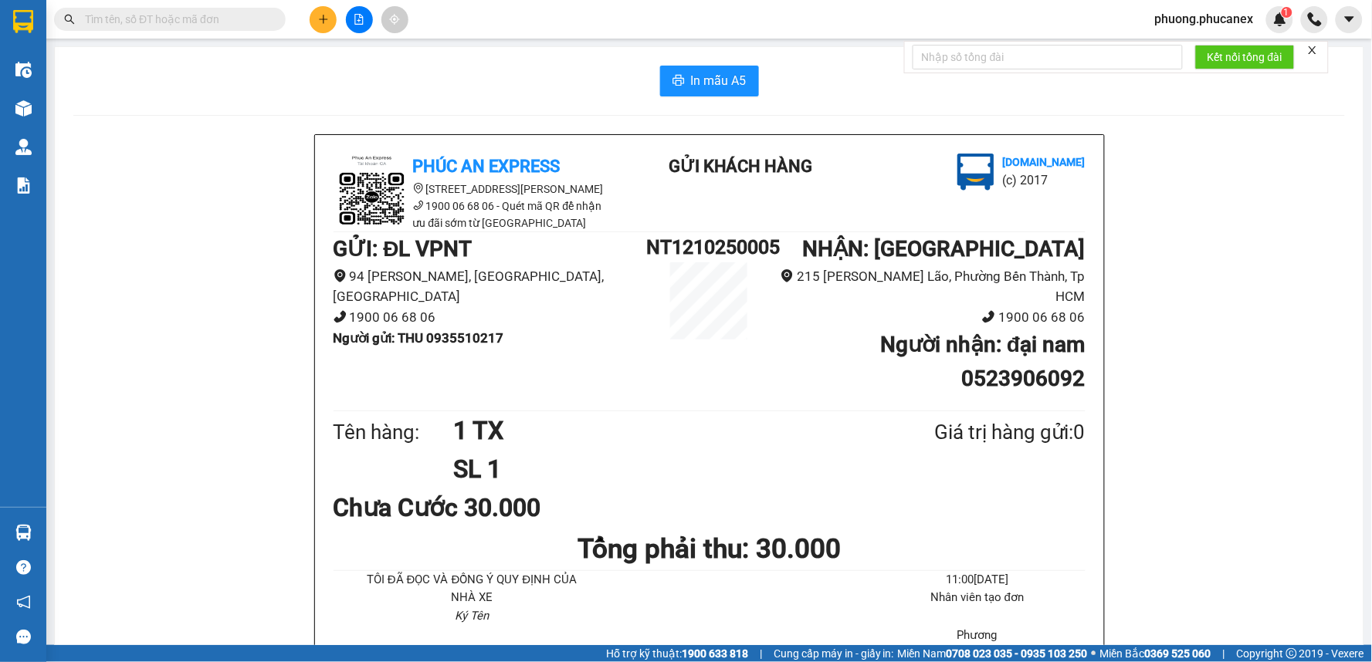
drag, startPoint x: 805, startPoint y: 624, endPoint x: 796, endPoint y: 597, distance: 28.6
click at [805, 624] on div "TÔI ĐÃ ĐỌC VÀ ĐỒNG Ý QUY ĐỊNH CỦA NHÀ XE Ký Tên 11:00[DATE] Nhân viên tạo đơn …" at bounding box center [709, 614] width 758 height 86
drag, startPoint x: 1222, startPoint y: 596, endPoint x: 1062, endPoint y: 554, distance: 165.2
